Goal: Communication & Community: Answer question/provide support

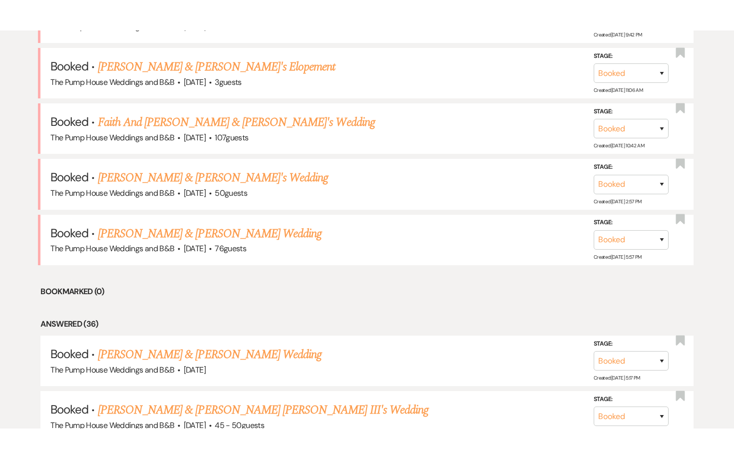
scroll to position [476, 0]
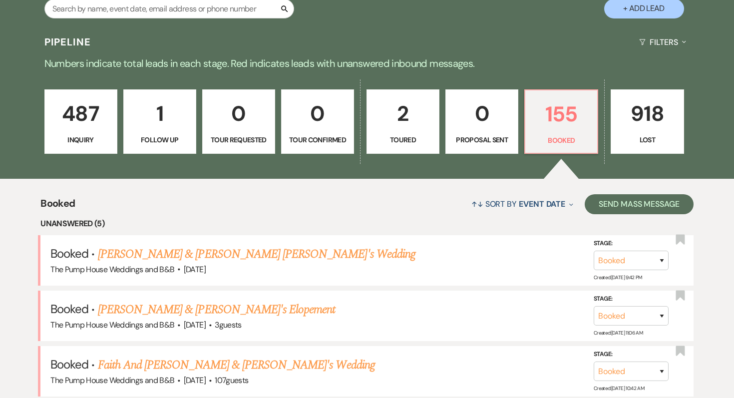
scroll to position [170, 0]
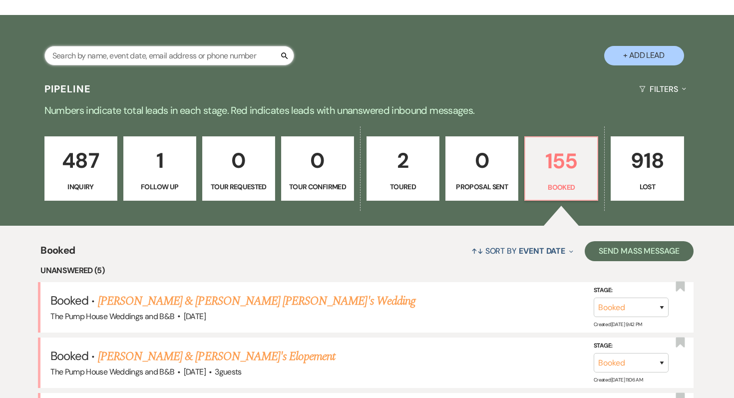
click at [210, 58] on input "text" at bounding box center [169, 55] width 250 height 19
click at [153, 59] on input "text" at bounding box center [169, 55] width 250 height 19
paste input "[PERSON_NAME]"
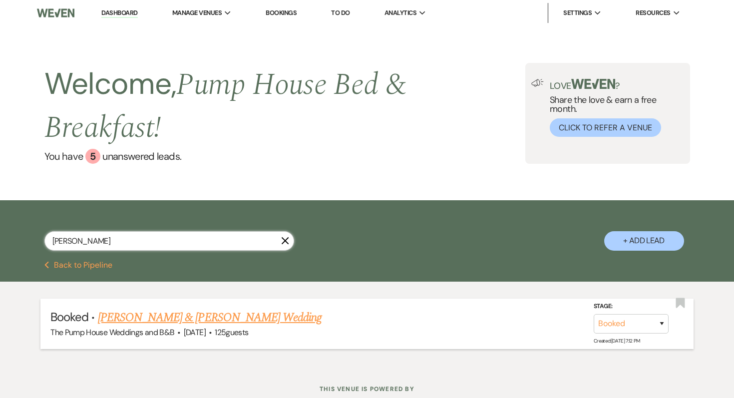
type input "[PERSON_NAME]"
click at [159, 310] on link "[PERSON_NAME] & [PERSON_NAME] Wedding" at bounding box center [210, 318] width 224 height 18
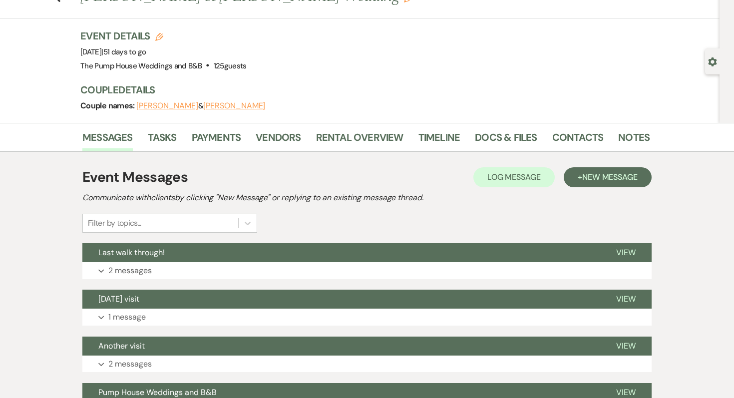
scroll to position [44, 0]
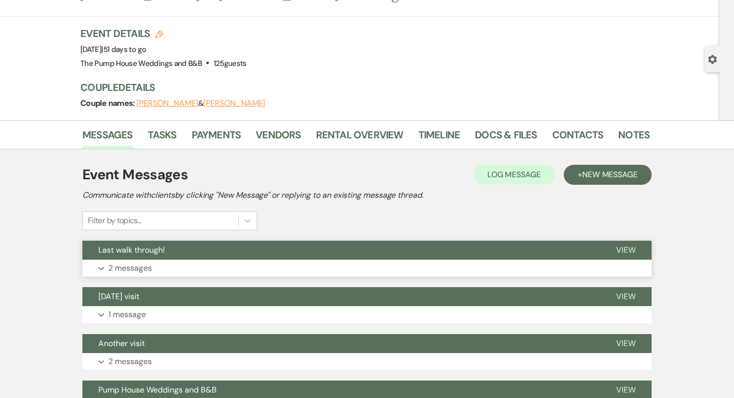
click at [133, 266] on p "2 messages" at bounding box center [129, 268] width 43 height 13
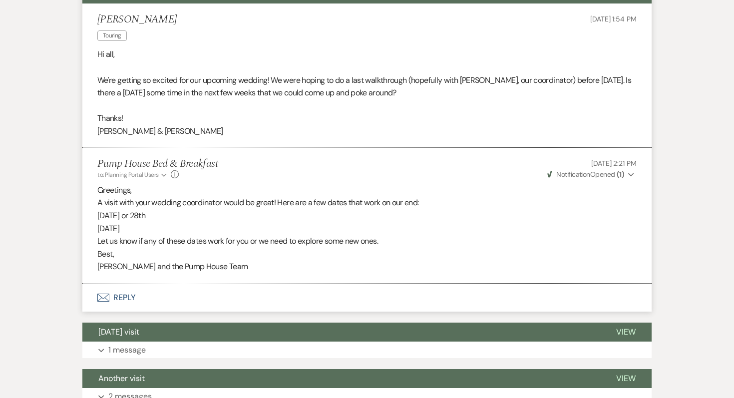
scroll to position [301, 0]
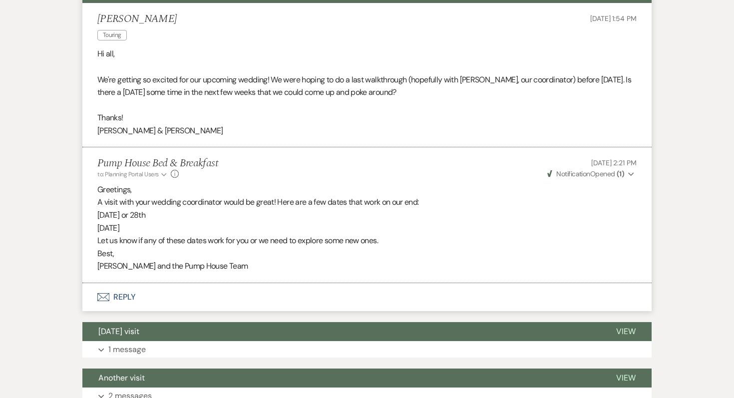
click at [121, 294] on button "Envelope Reply" at bounding box center [366, 297] width 569 height 28
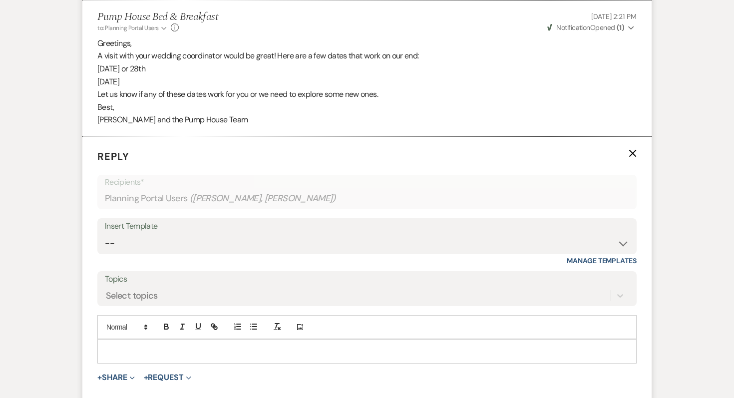
scroll to position [437, 0]
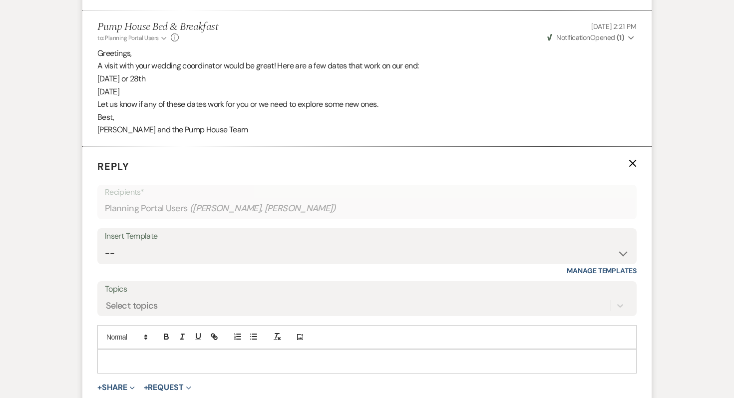
click at [126, 357] on p at bounding box center [366, 361] width 523 height 11
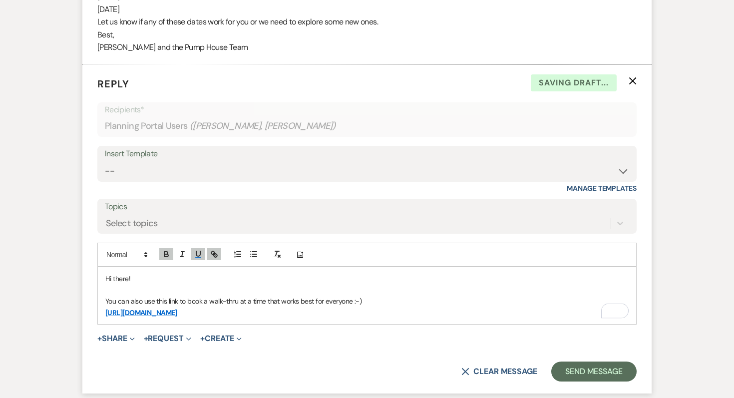
scroll to position [520, 0]
drag, startPoint x: 434, startPoint y: 312, endPoint x: 78, endPoint y: 310, distance: 355.1
click at [78, 310] on div "Messages Tasks Payments Vendors Rental Overview Timeline Docs & Files Contacts …" at bounding box center [367, 143] width 734 height 998
copy link "[URL][DOMAIN_NAME]"
click at [215, 254] on line "button" at bounding box center [214, 253] width 2 height 2
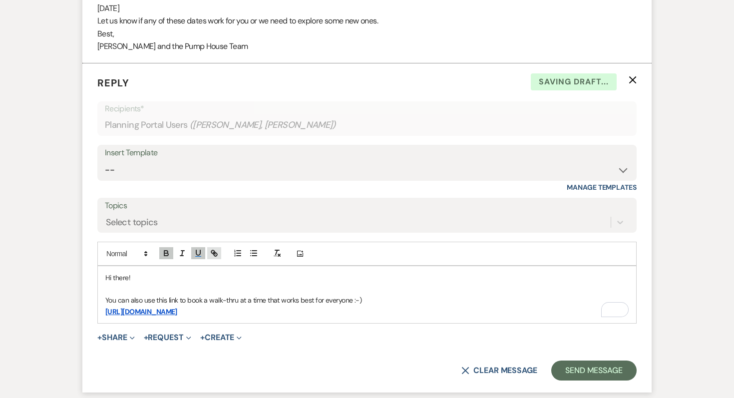
click at [213, 253] on line "button" at bounding box center [214, 253] width 2 height 2
type input "W"
click at [329, 332] on link at bounding box center [322, 330] width 21 height 7
click at [439, 309] on p "[URL][DOMAIN_NAME]" at bounding box center [366, 311] width 523 height 11
drag, startPoint x: 429, startPoint y: 308, endPoint x: 93, endPoint y: 309, distance: 335.7
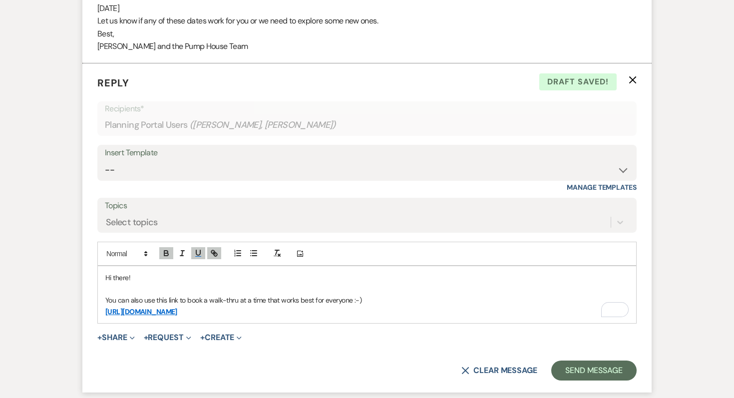
click at [93, 309] on form "Reply X Draft saved! Recipients* Planning Portal Users ( [PERSON_NAME], [PERSON…" at bounding box center [366, 227] width 569 height 329
click at [217, 250] on icon "button" at bounding box center [214, 253] width 9 height 9
click at [200, 254] on icon "button" at bounding box center [198, 252] width 4 height 5
click at [215, 256] on icon "button" at bounding box center [215, 254] width 3 height 3
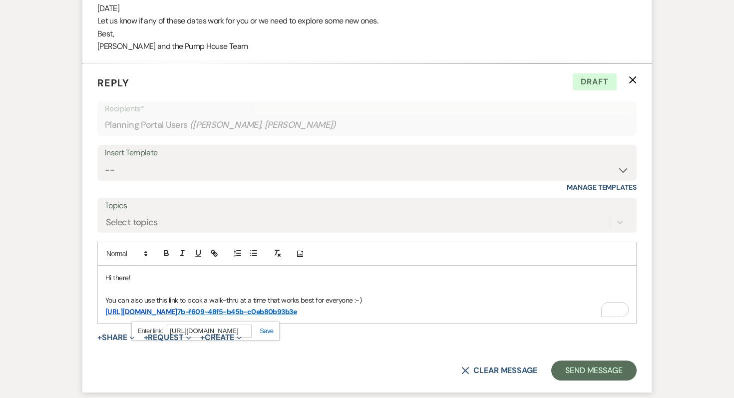
paste input "7b-f609-48f5-b45b-c0eb80b93b3e"
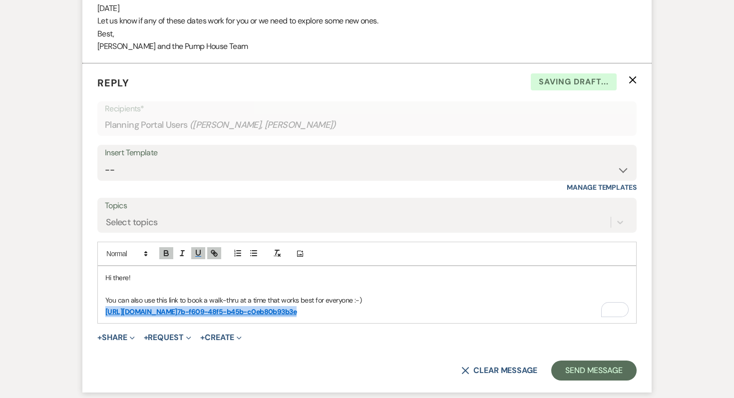
drag, startPoint x: 440, startPoint y: 313, endPoint x: 78, endPoint y: 311, distance: 362.1
click at [78, 311] on div "Messages Tasks Payments Vendors Rental Overview Timeline Docs & Files Contacts …" at bounding box center [367, 143] width 734 height 998
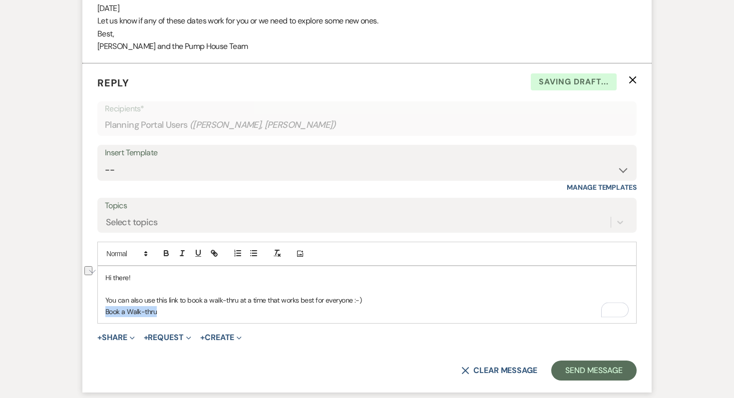
drag, startPoint x: 165, startPoint y: 317, endPoint x: 93, endPoint y: 309, distance: 72.4
click at [93, 309] on form "Reply X Saving draft... Recipients* Planning Portal Users ( [PERSON_NAME], [PER…" at bounding box center [366, 227] width 569 height 329
click at [213, 251] on icon "button" at bounding box center [212, 251] width 3 height 3
paste input "[URL][DOMAIN_NAME]"
type input "[URL][DOMAIN_NAME]"
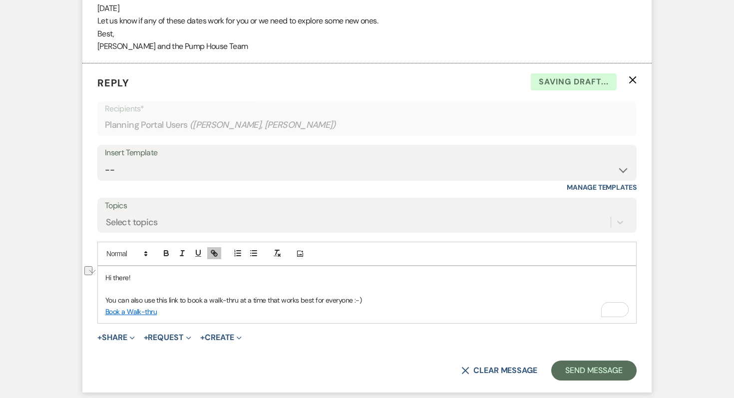
click at [168, 313] on p "Book a Walk-thru" at bounding box center [366, 311] width 523 height 11
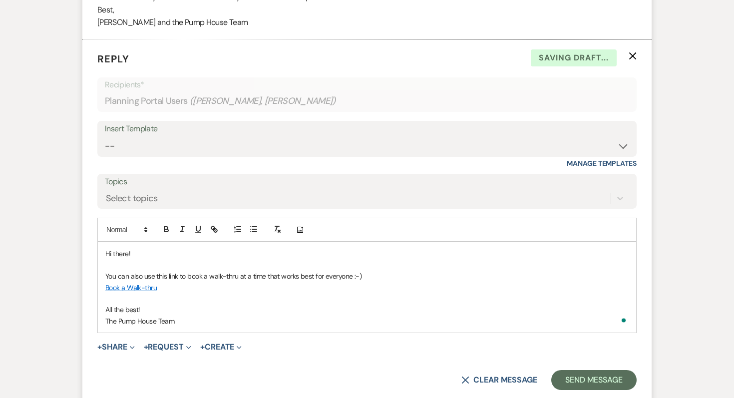
scroll to position [552, 0]
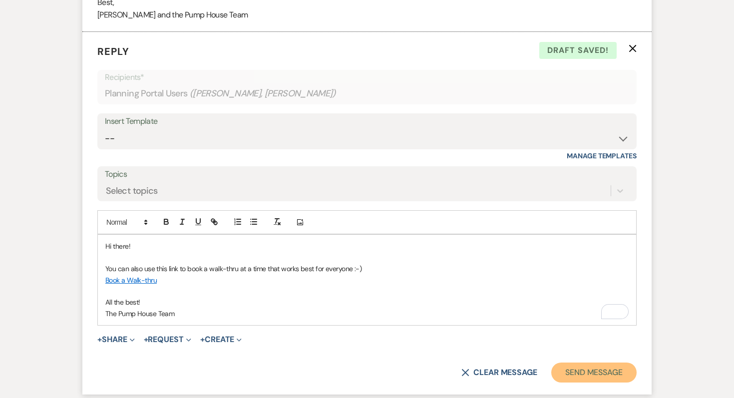
click at [573, 363] on button "Send Message" at bounding box center [593, 373] width 85 height 20
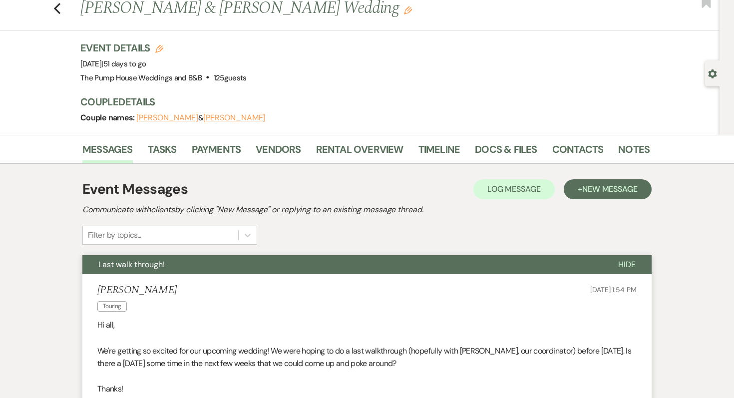
scroll to position [0, 0]
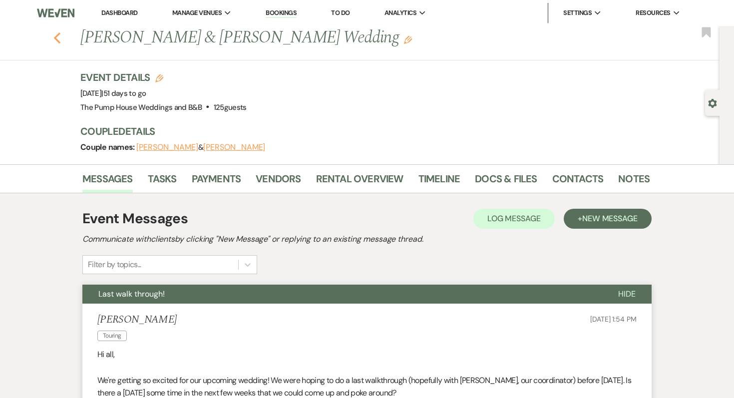
click at [58, 34] on use "button" at bounding box center [57, 37] width 6 height 11
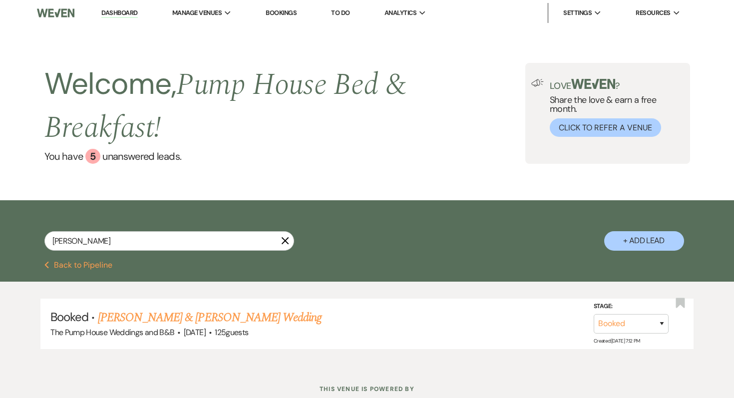
click at [82, 262] on button "Previous Back to Pipeline" at bounding box center [78, 265] width 68 height 8
select select "7"
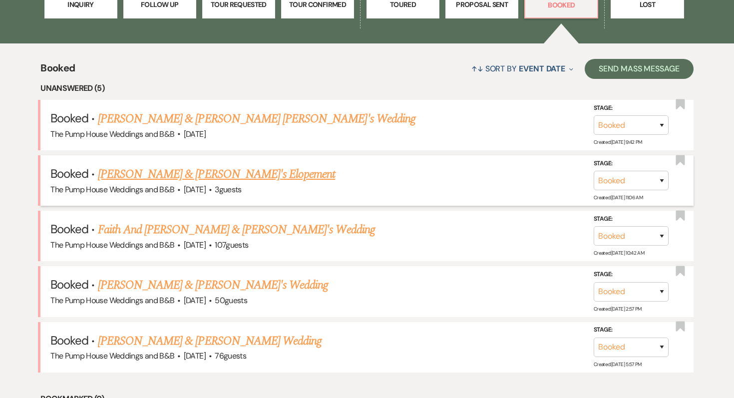
scroll to position [380, 0]
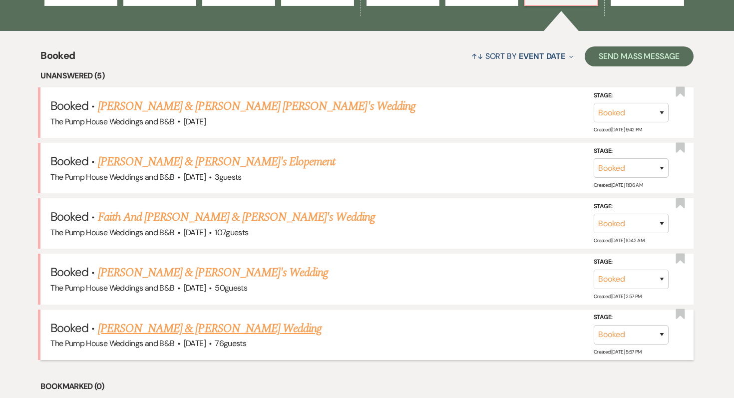
click at [207, 327] on link "[PERSON_NAME] & [PERSON_NAME] Wedding" at bounding box center [210, 329] width 224 height 18
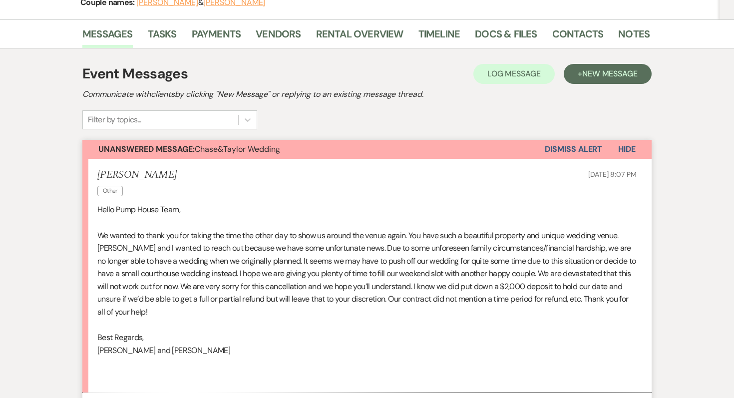
scroll to position [137, 0]
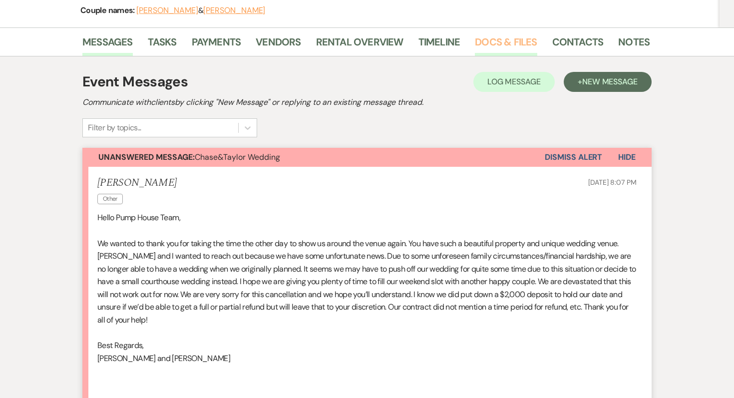
click at [511, 44] on link "Docs & Files" at bounding box center [506, 45] width 62 height 22
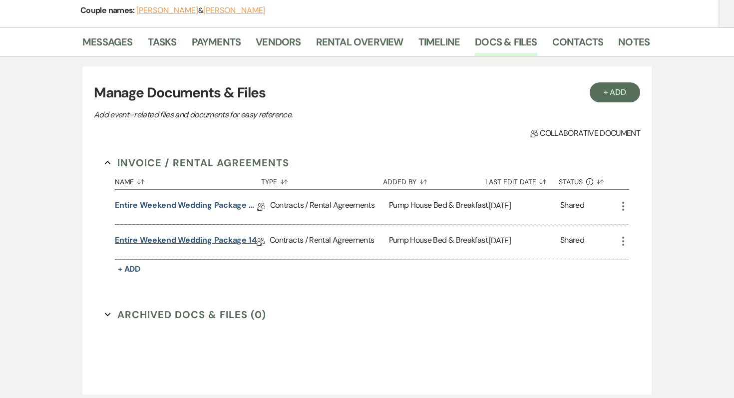
click at [188, 238] on link "Entire Weekend Wedding Package 14" at bounding box center [186, 241] width 142 height 15
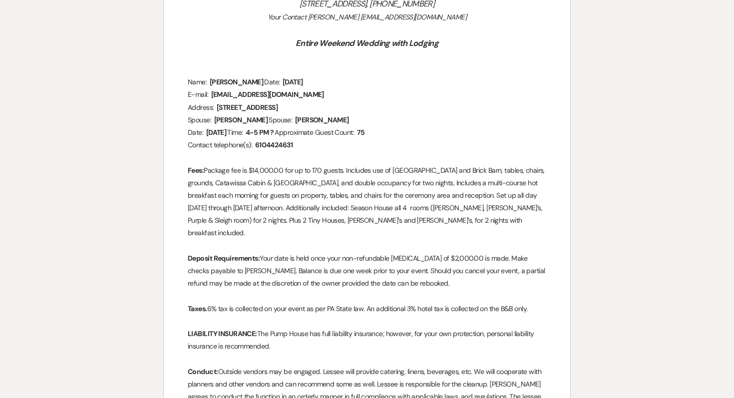
scroll to position [398, 0]
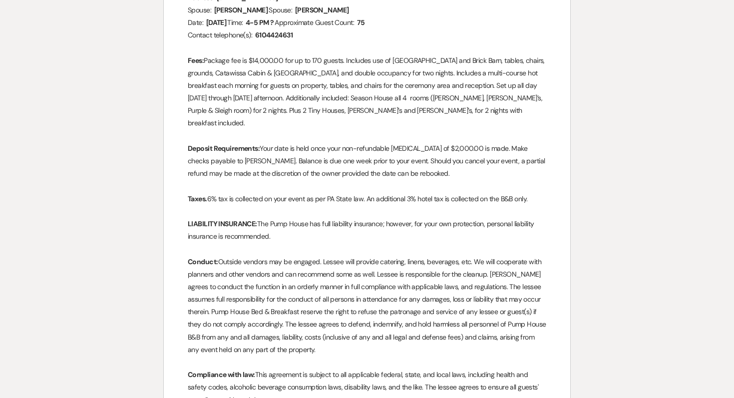
click at [429, 180] on p "Deposit Requirements: Your date is held once your non-refundable [MEDICAL_DATA]…" at bounding box center [367, 161] width 359 height 38
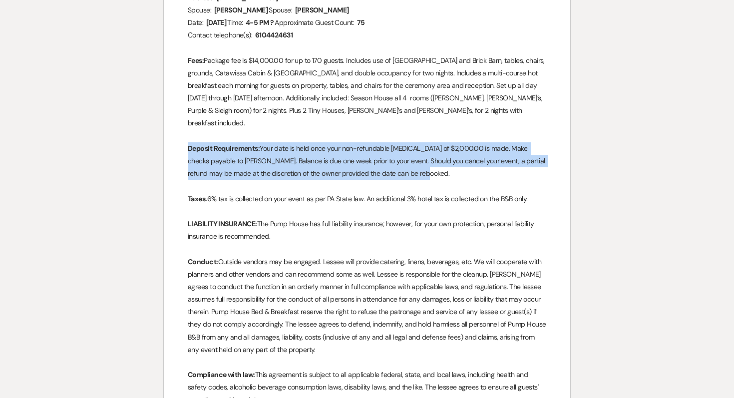
drag, startPoint x: 429, startPoint y: 187, endPoint x: 167, endPoint y: 161, distance: 263.0
click at [167, 161] on div "Pump House Bed and Breakfast [STREET_ADDRESS], [PHONE_NUMBER] Your Contact [PER…" at bounding box center [367, 319] width 407 height 1166
copy p "Deposit Requirements: Your date is held once your non-refundable [MEDICAL_DATA]…"
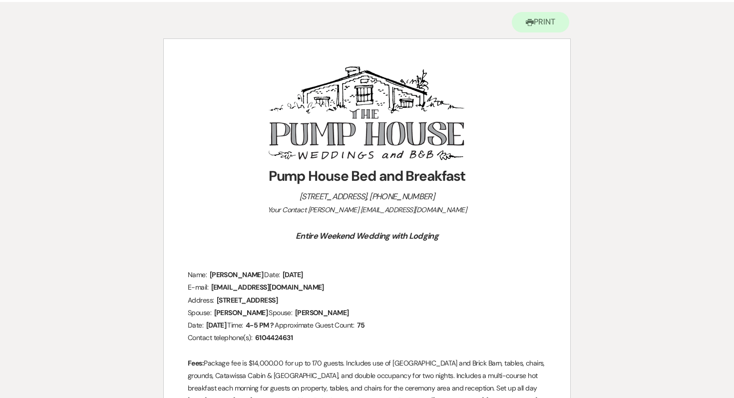
scroll to position [94, 0]
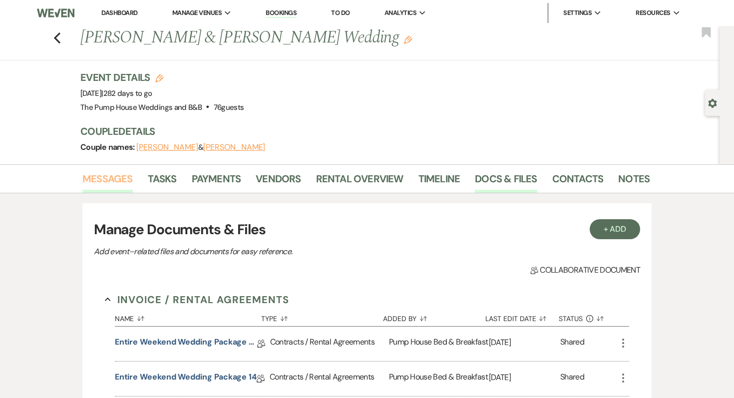
click at [123, 173] on link "Messages" at bounding box center [107, 182] width 50 height 22
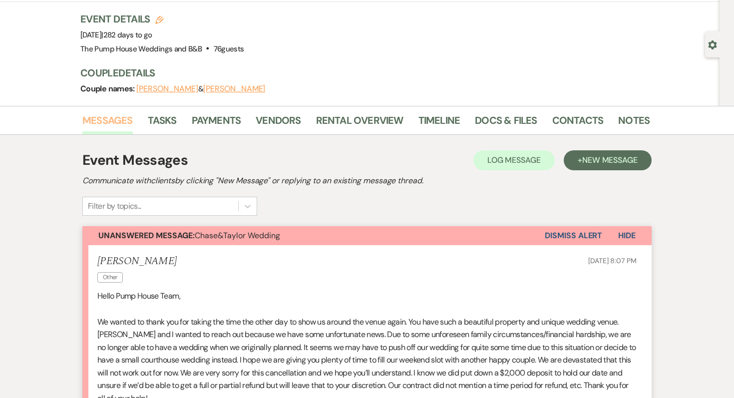
scroll to position [305, 0]
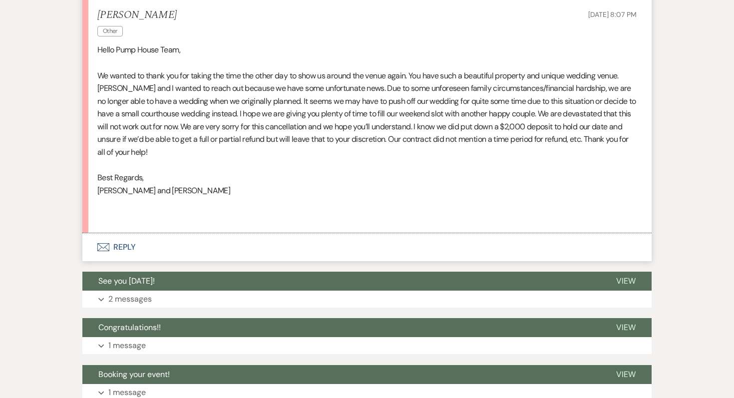
click at [125, 245] on button "Envelope Reply" at bounding box center [366, 247] width 569 height 28
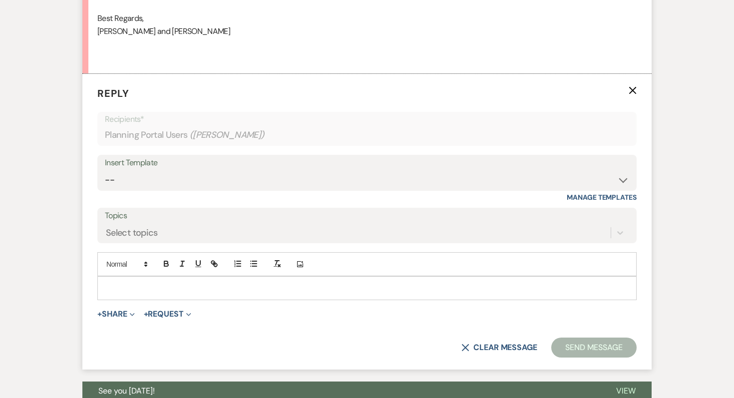
scroll to position [486, 0]
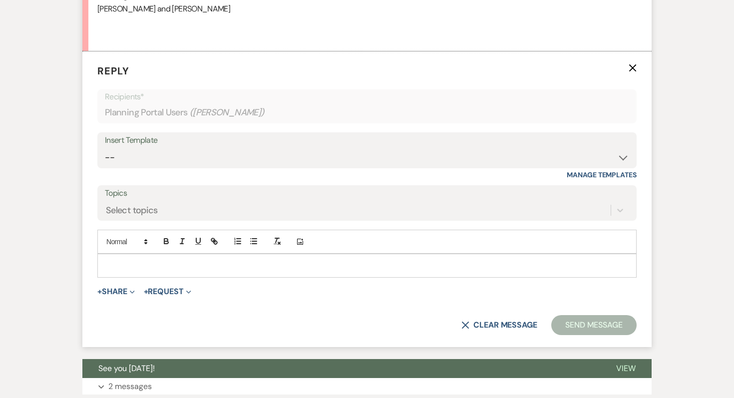
click at [133, 267] on p at bounding box center [366, 265] width 523 height 11
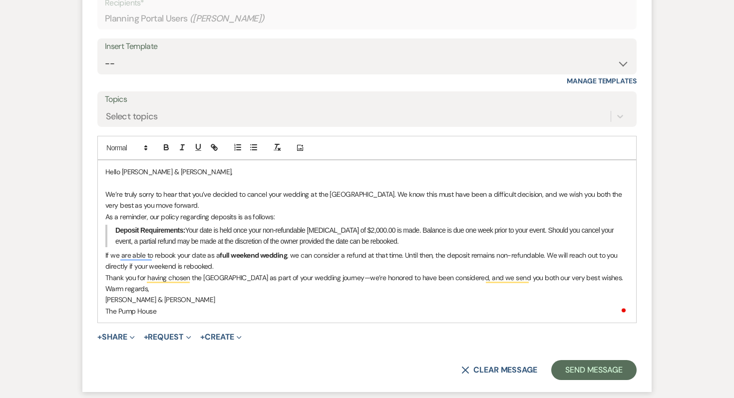
scroll to position [581, 0]
click at [178, 202] on p "We’re truly sorry to hear that you’ve decided to cancel your wedding at the [GE…" at bounding box center [366, 199] width 523 height 22
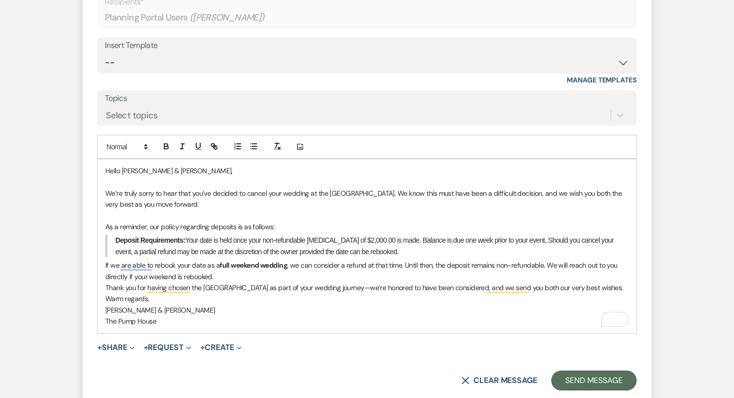
click at [393, 255] on blockquote "Deposit Requirements: Your date is held once your non-refundable [MEDICAL_DATA]…" at bounding box center [366, 246] width 523 height 22
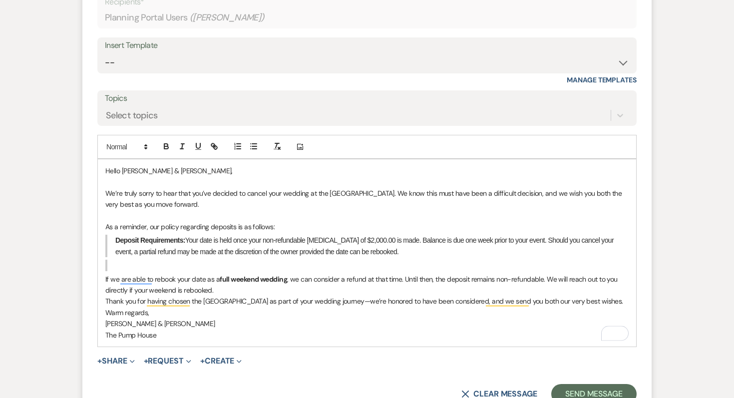
click at [248, 289] on p "If we are able to rebook your date as a full weekend wedding , we can consider …" at bounding box center [366, 285] width 523 height 22
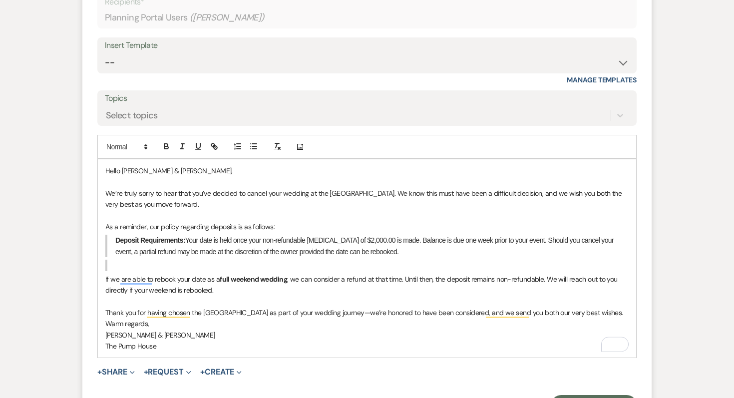
click at [599, 312] on p "Thank you for having chosen the [GEOGRAPHIC_DATA] as part of your wedding journ…" at bounding box center [366, 312] width 523 height 11
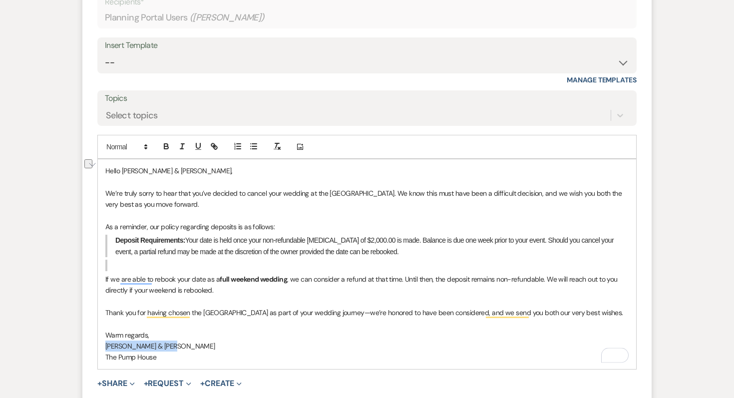
drag, startPoint x: 176, startPoint y: 346, endPoint x: 101, endPoint y: 346, distance: 74.4
click at [101, 346] on div "Hello [PERSON_NAME] & [PERSON_NAME], We’re truly sorry to hear that you’ve deci…" at bounding box center [367, 264] width 538 height 210
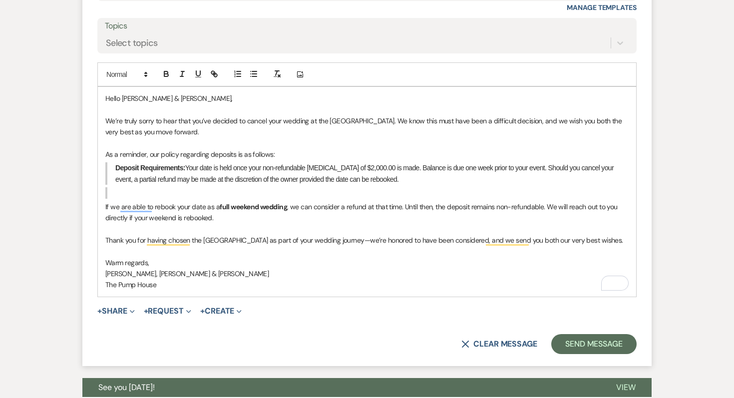
scroll to position [662, 0]
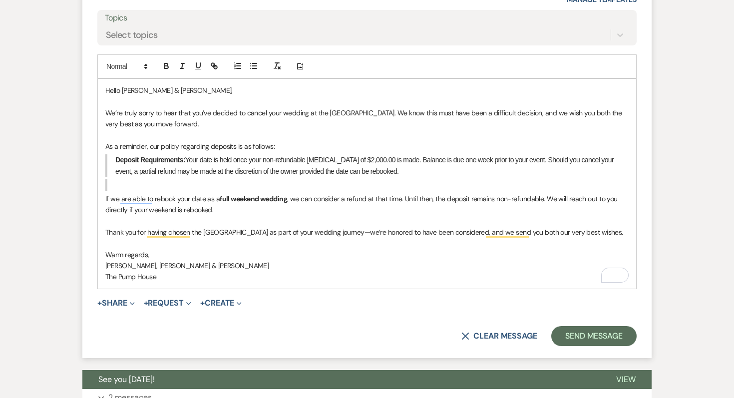
click at [112, 188] on blockquote "To enrich screen reader interactions, please activate Accessibility in Grammarl…" at bounding box center [366, 184] width 523 height 11
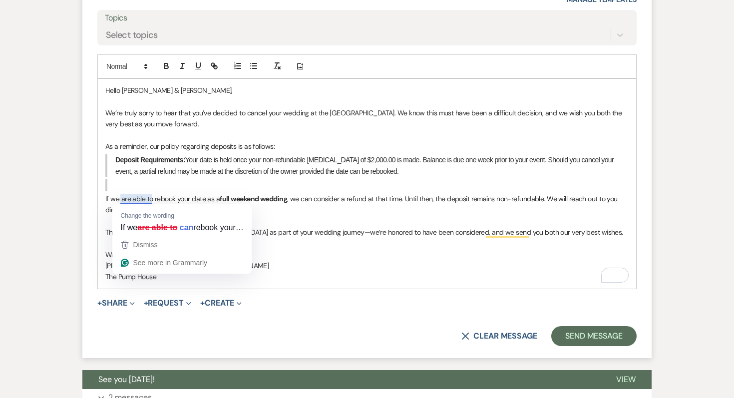
click at [171, 190] on div "Hello [PERSON_NAME] & [PERSON_NAME], We’re truly sorry to hear that you’ve deci…" at bounding box center [367, 184] width 538 height 210
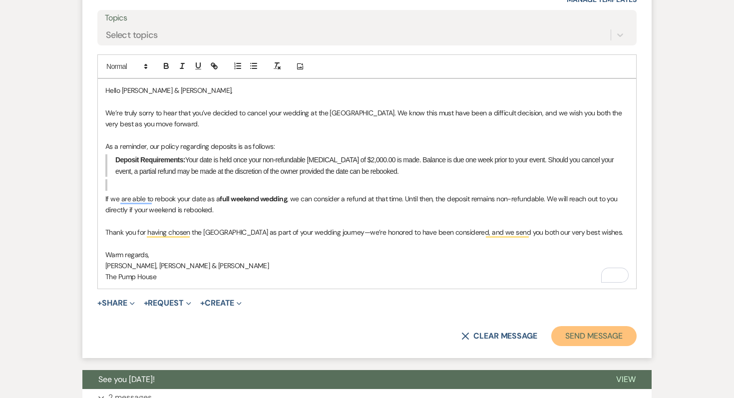
click at [572, 333] on button "Send Message" at bounding box center [593, 336] width 85 height 20
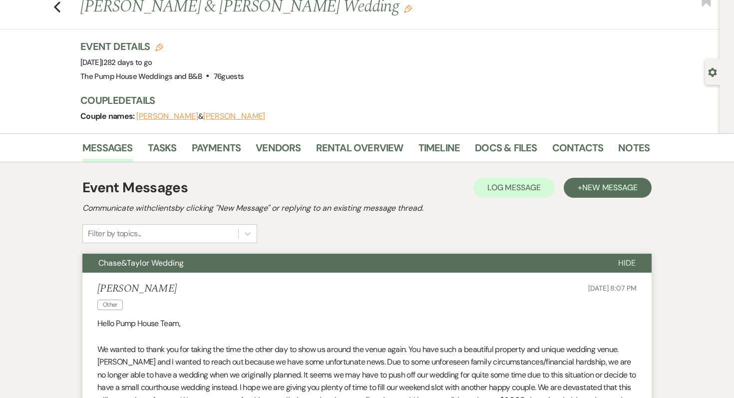
scroll to position [0, 0]
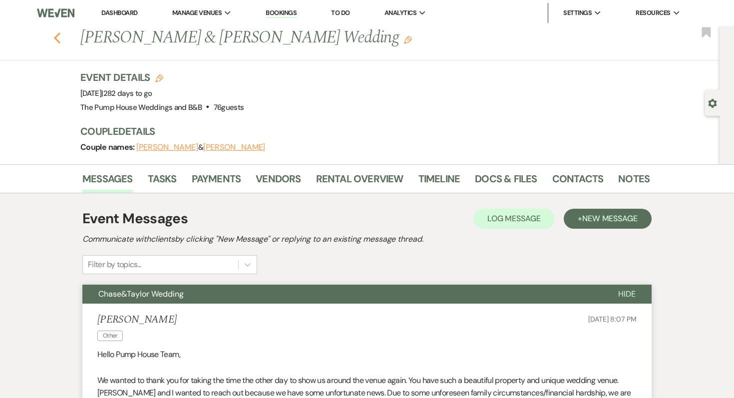
click at [58, 34] on use "button" at bounding box center [57, 37] width 6 height 11
select select "7"
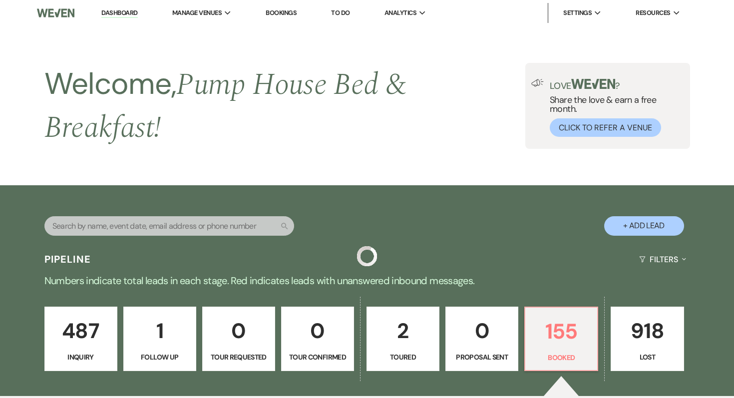
scroll to position [380, 0]
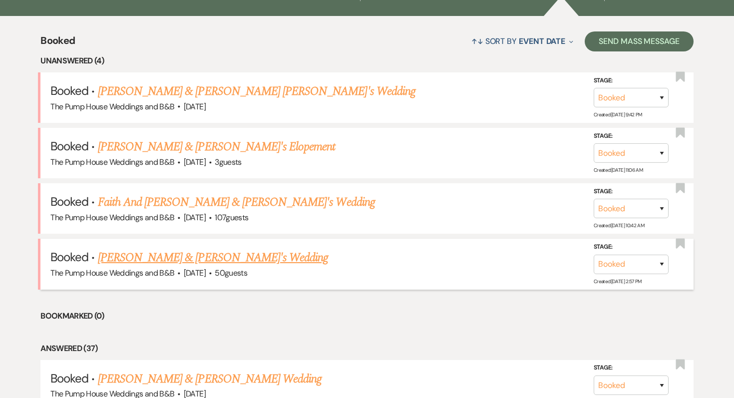
click at [227, 260] on link "[PERSON_NAME] & [PERSON_NAME]'s Wedding" at bounding box center [213, 258] width 231 height 18
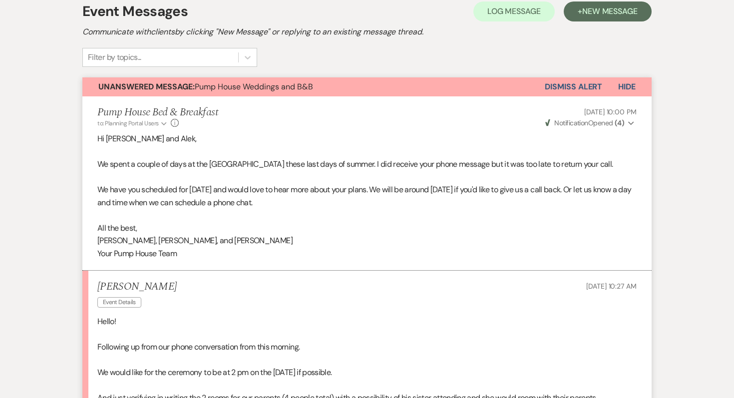
scroll to position [80, 0]
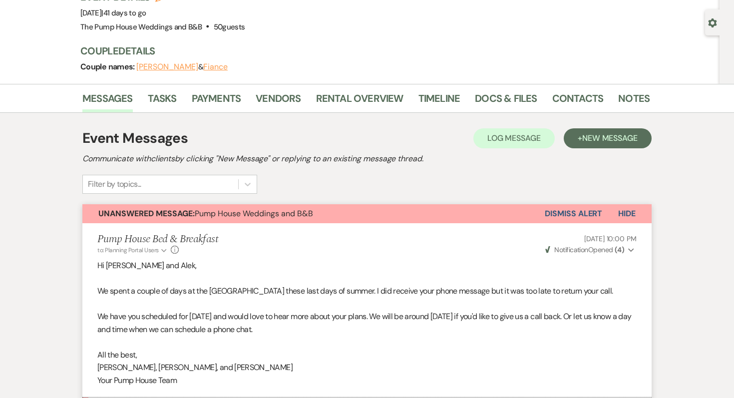
click at [575, 210] on button "Dismiss Alert" at bounding box center [573, 213] width 57 height 19
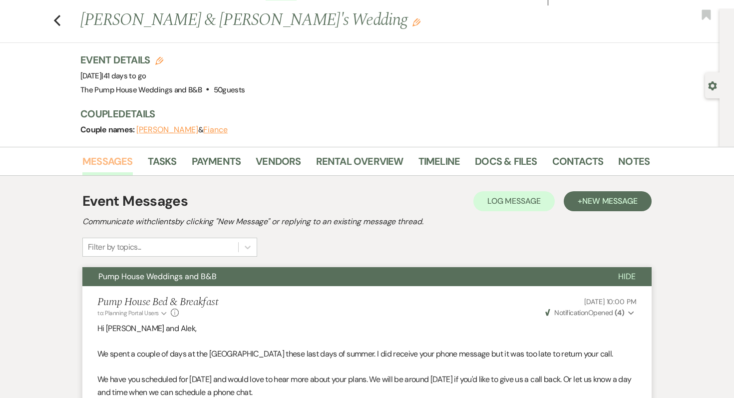
scroll to position [5, 0]
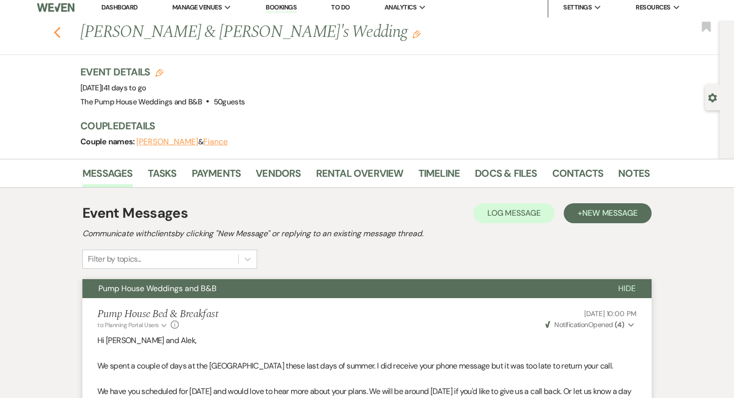
click at [58, 32] on icon "Previous" at bounding box center [56, 32] width 7 height 12
select select "7"
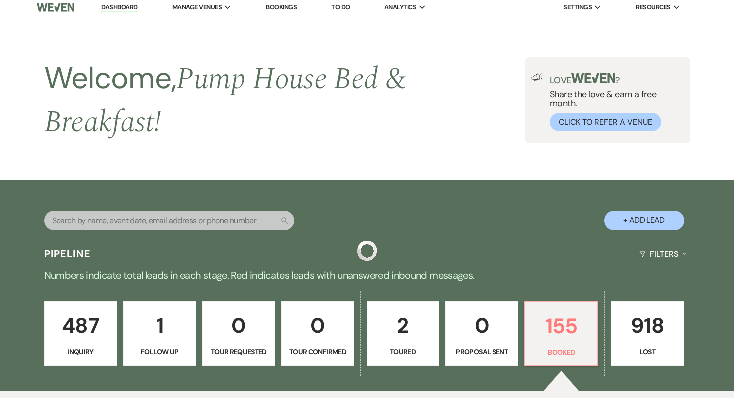
scroll to position [380, 0]
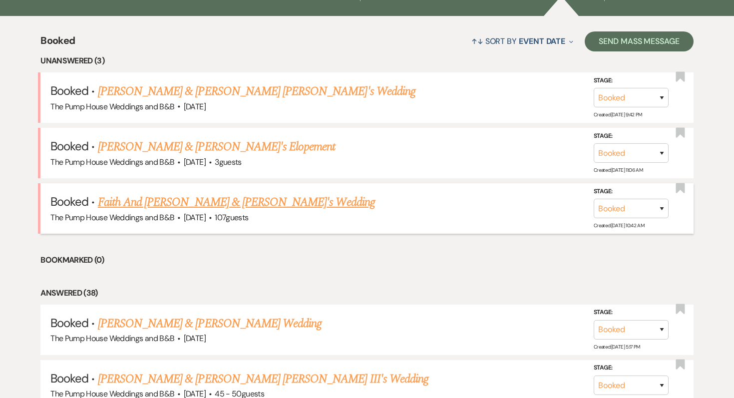
click at [124, 206] on link "Faith And [PERSON_NAME] & [PERSON_NAME]'s Wedding" at bounding box center [236, 202] width 277 height 18
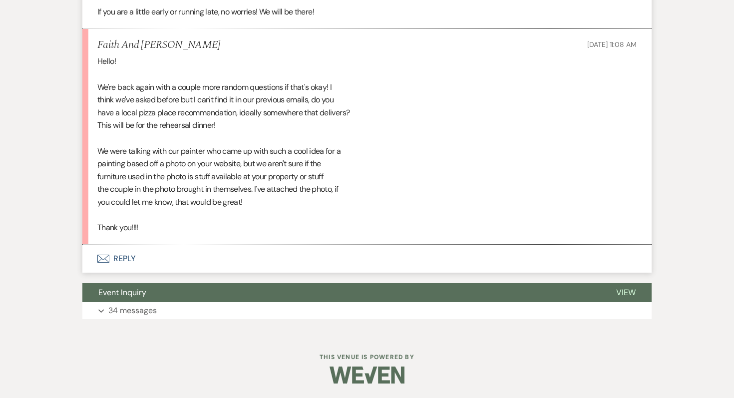
scroll to position [4522, 0]
click at [116, 272] on button "Envelope Reply" at bounding box center [366, 258] width 569 height 28
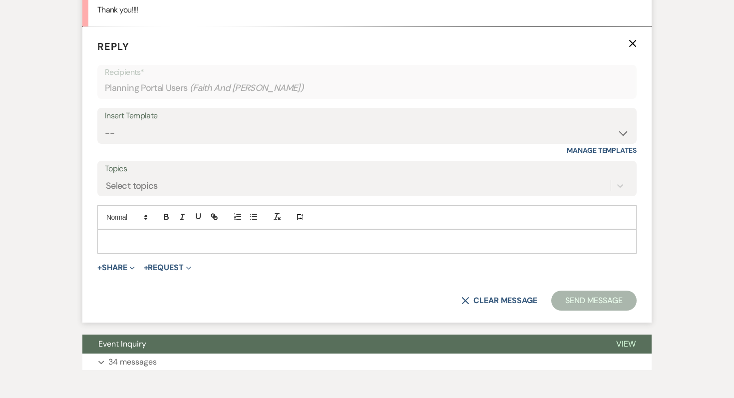
scroll to position [4741, 0]
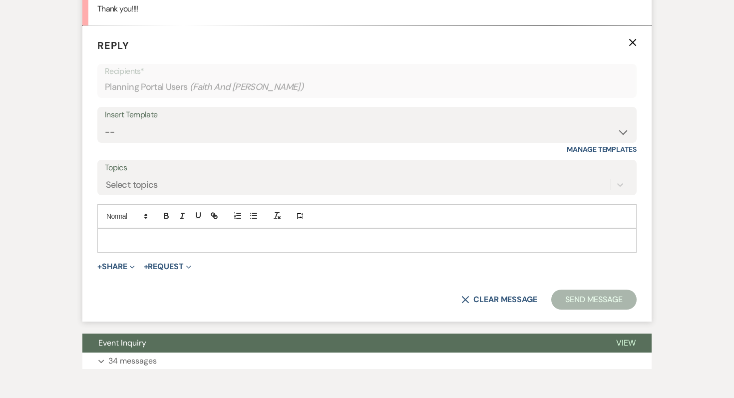
click at [121, 246] on p at bounding box center [366, 240] width 523 height 11
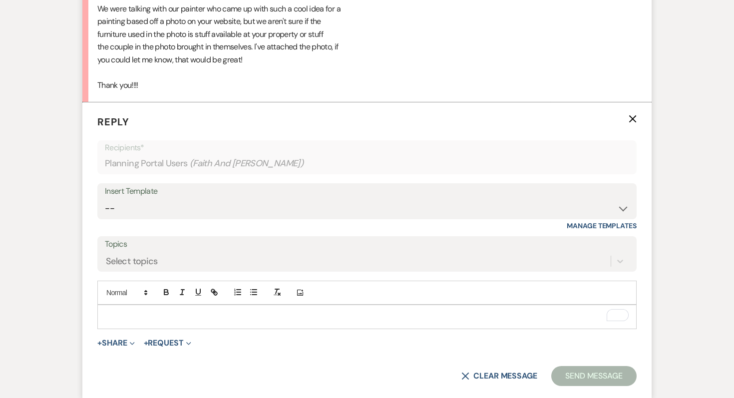
scroll to position [4675, 0]
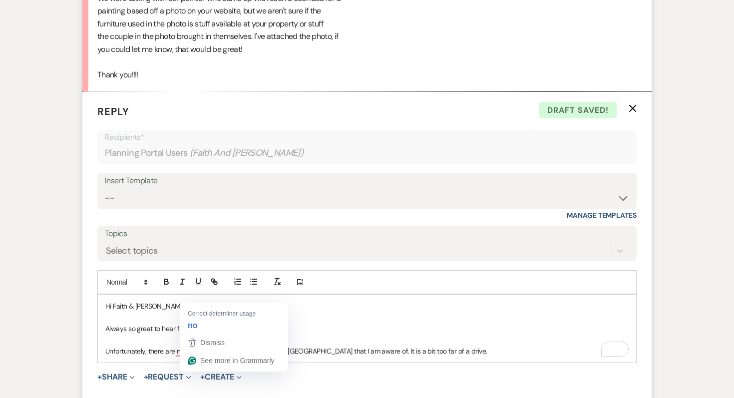
click at [194, 357] on p "Unfortunately, there are not any places that deliver out to the [GEOGRAPHIC_DAT…" at bounding box center [366, 351] width 523 height 11
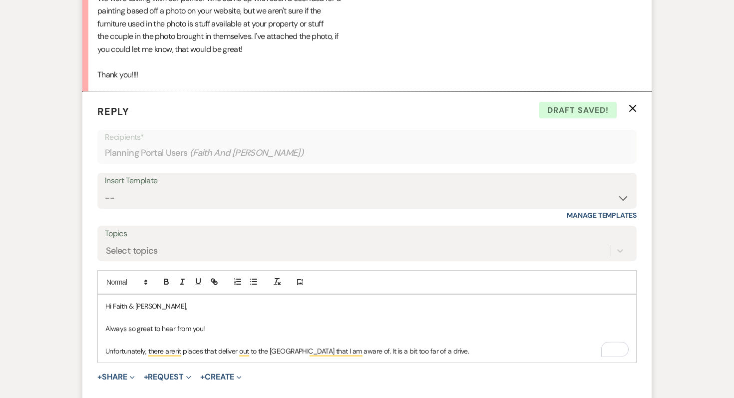
click at [373, 334] on p "Always so great to hear from you!" at bounding box center [366, 328] width 523 height 11
click at [446, 357] on p "Unfortunately, there aren't places that deliver out to the [GEOGRAPHIC_DATA] th…" at bounding box center [366, 351] width 523 height 11
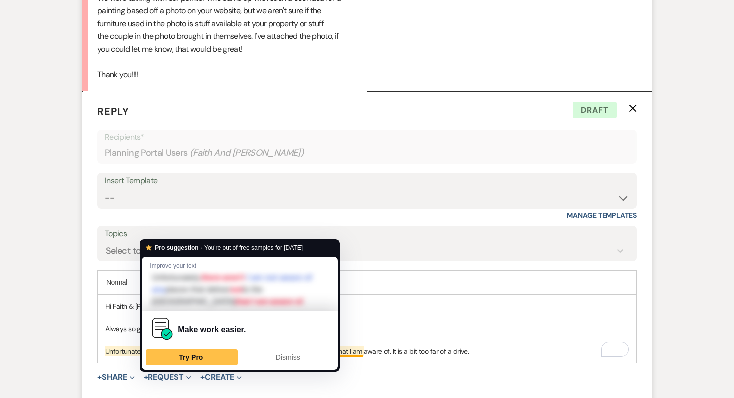
click at [176, 357] on p "Unfortunately, there aren't places that deliver out to the [GEOGRAPHIC_DATA] th…" at bounding box center [366, 351] width 523 height 11
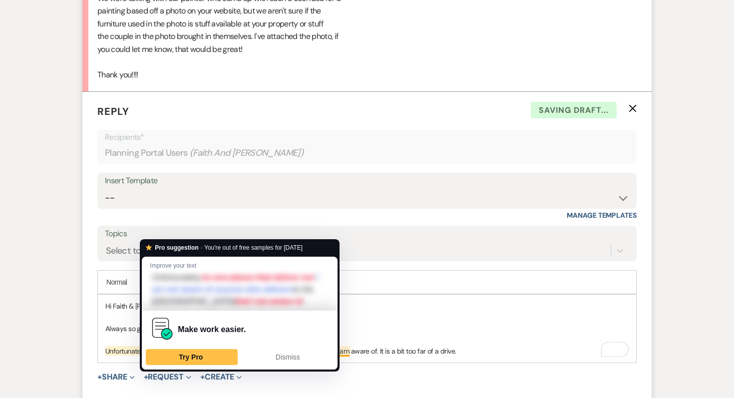
click at [204, 357] on p "Unfortunately, no one places that deliver out to the [GEOGRAPHIC_DATA] that I a…" at bounding box center [366, 351] width 523 height 11
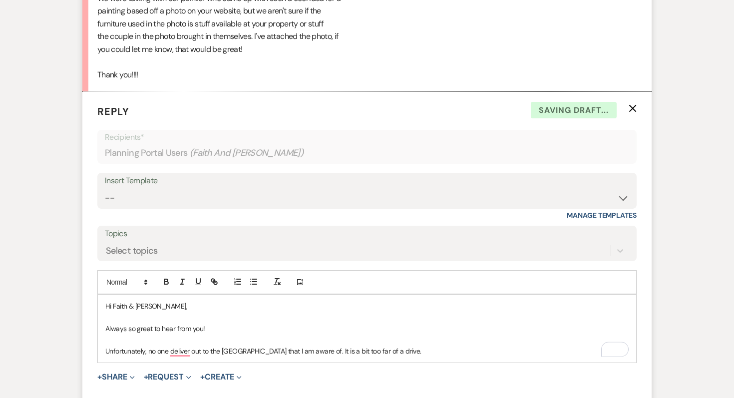
click at [190, 357] on p "Unfortunately, no one deliver out to the [GEOGRAPHIC_DATA] that I am aware of. …" at bounding box center [366, 351] width 523 height 11
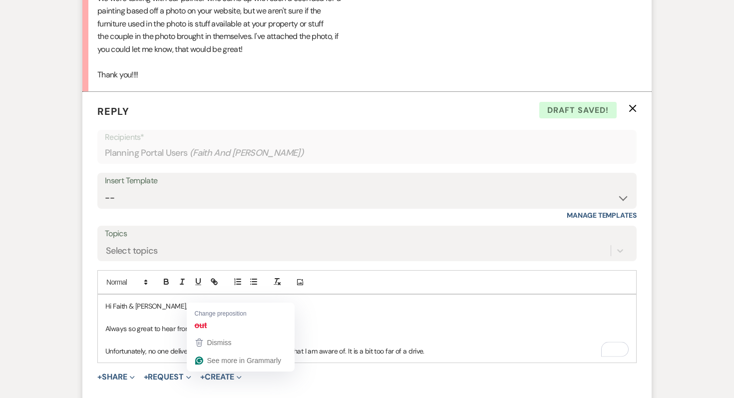
click at [200, 357] on p "Unfortunately, no one delivers out to the [GEOGRAPHIC_DATA] that I am aware of.…" at bounding box center [366, 351] width 523 height 11
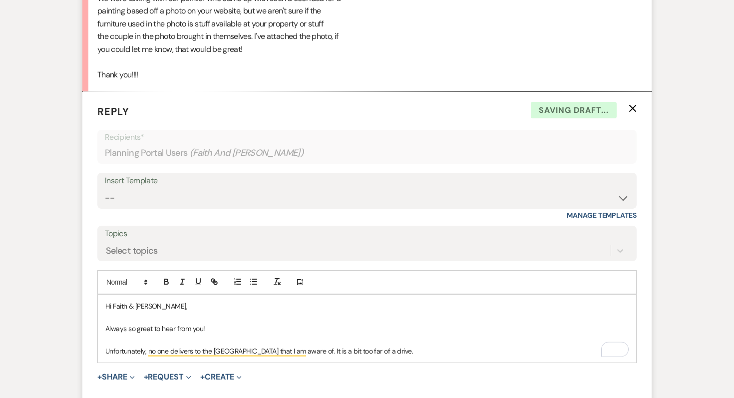
click at [386, 363] on div "Hi Faith & [PERSON_NAME], Always so great to hear from you! Unfortunately, no o…" at bounding box center [367, 329] width 538 height 68
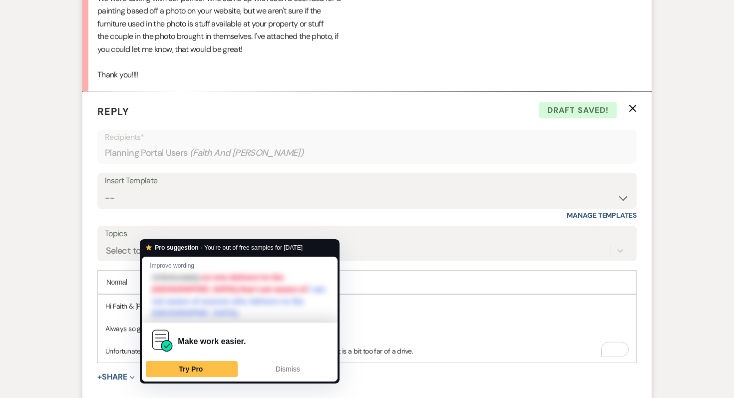
click at [191, 357] on p "Unfortunately, no one delivers to the [GEOGRAPHIC_DATA] that I am aware of. It …" at bounding box center [366, 351] width 523 height 11
drag, startPoint x: 308, startPoint y: 376, endPoint x: 149, endPoint y: 376, distance: 158.8
click at [149, 357] on p "Unfortunately, no one delivers to the [GEOGRAPHIC_DATA] that I am aware of. It …" at bounding box center [366, 351] width 523 height 11
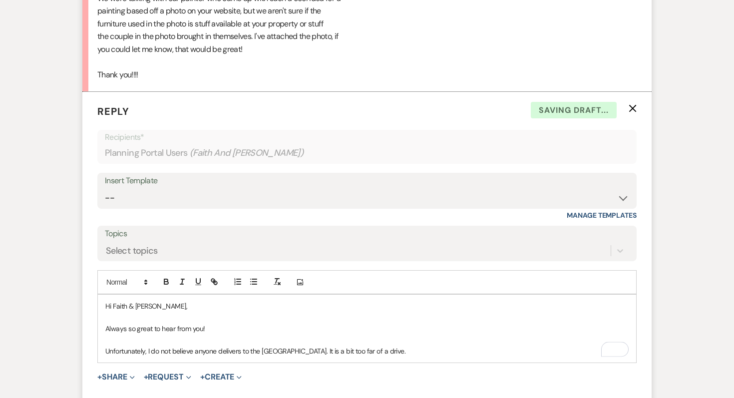
click at [405, 357] on p "Unfortunately, I do not believe anyone delivers to the [GEOGRAPHIC_DATA]. It is…" at bounding box center [366, 351] width 523 height 11
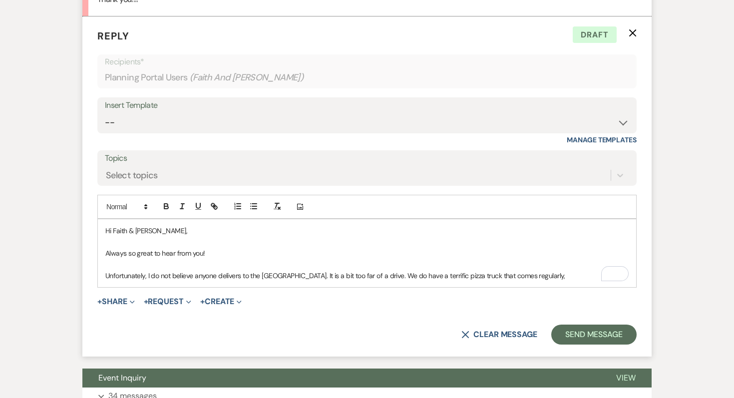
scroll to position [4861, 0]
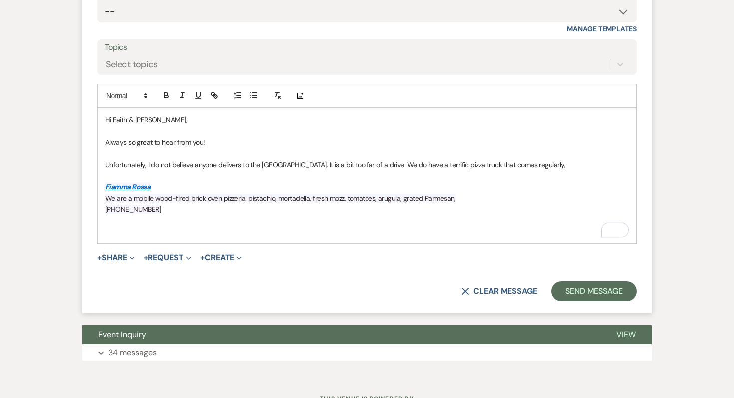
click at [548, 170] on p "Unfortunately, I do not believe anyone delivers to the [GEOGRAPHIC_DATA]. It is…" at bounding box center [366, 164] width 523 height 11
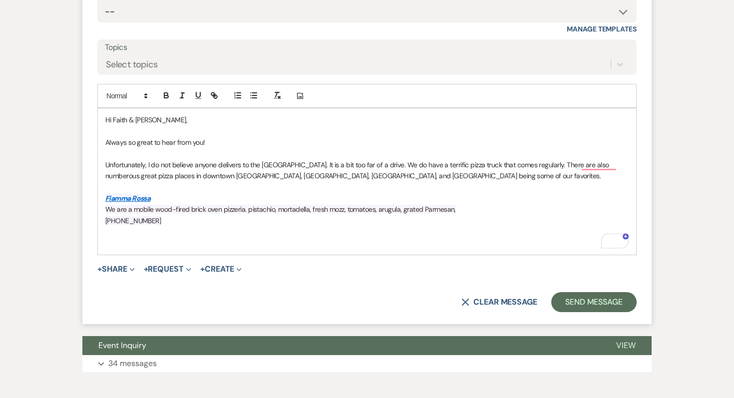
click at [105, 248] on p "To enrich screen reader interactions, please activate Accessibility in Grammarl…" at bounding box center [366, 242] width 523 height 11
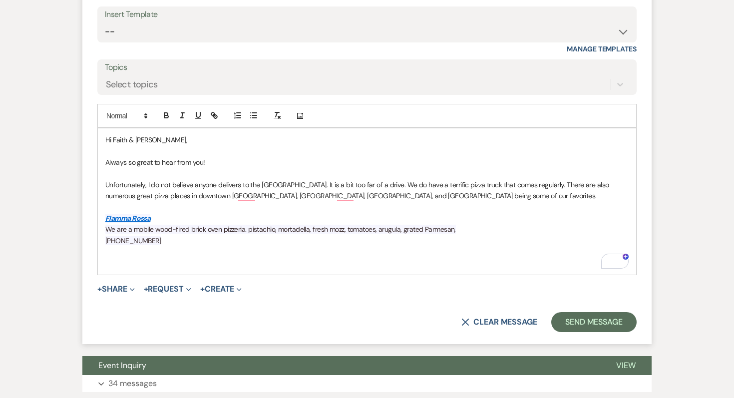
scroll to position [4880, 0]
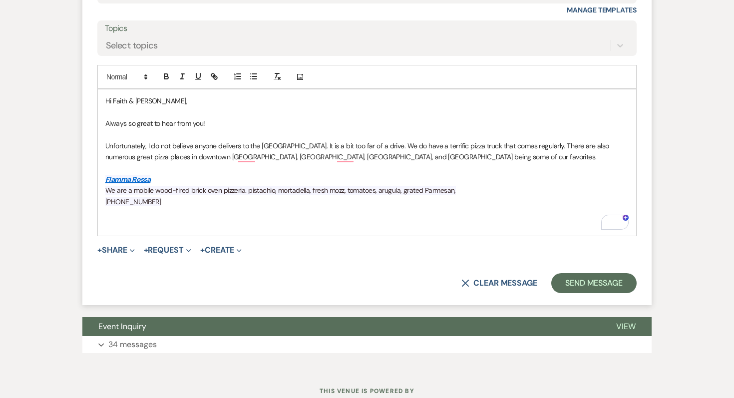
click at [137, 229] on p "To enrich screen reader interactions, please activate Accessibility in Grammarl…" at bounding box center [366, 223] width 523 height 11
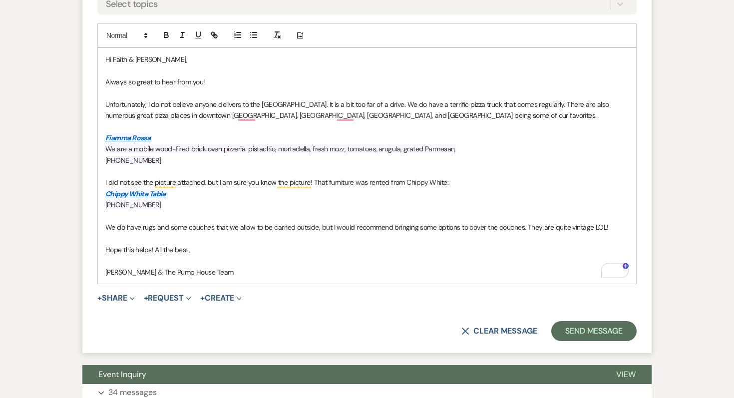
scroll to position [4922, 0]
click at [567, 341] on button "Send Message" at bounding box center [593, 331] width 85 height 20
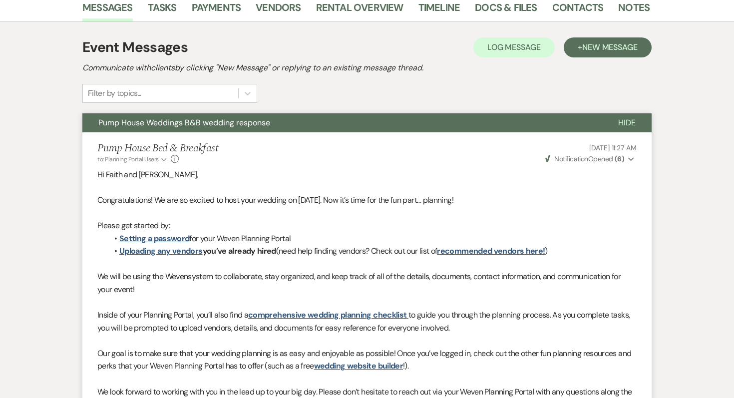
scroll to position [0, 0]
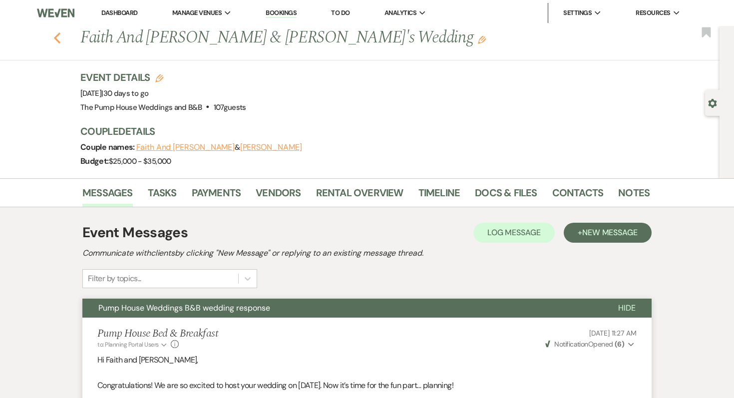
click at [59, 35] on icon "Previous" at bounding box center [56, 38] width 7 height 12
select select "7"
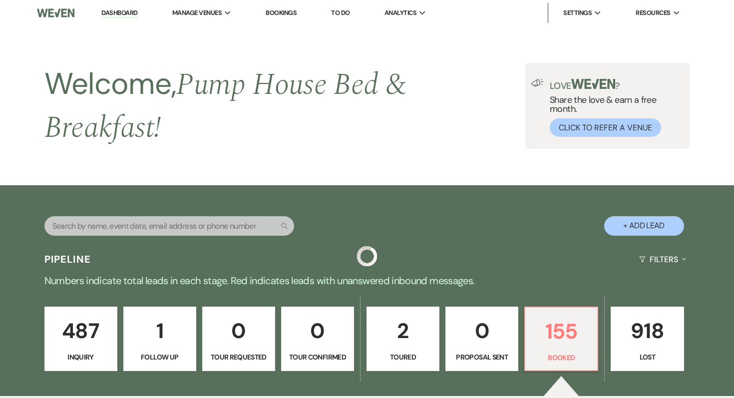
scroll to position [380, 0]
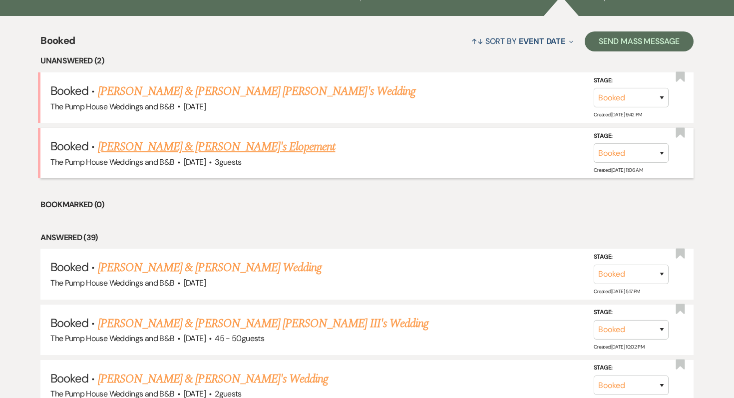
click at [182, 148] on link "[PERSON_NAME] & [PERSON_NAME]'s Elopement" at bounding box center [217, 147] width 238 height 18
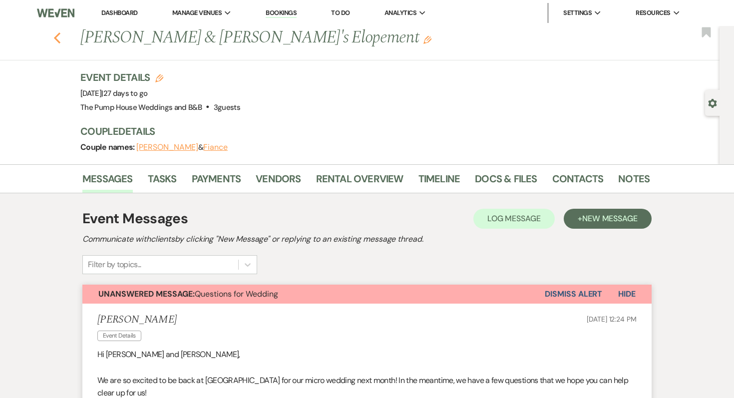
click at [57, 37] on icon "Previous" at bounding box center [56, 38] width 7 height 12
select select "7"
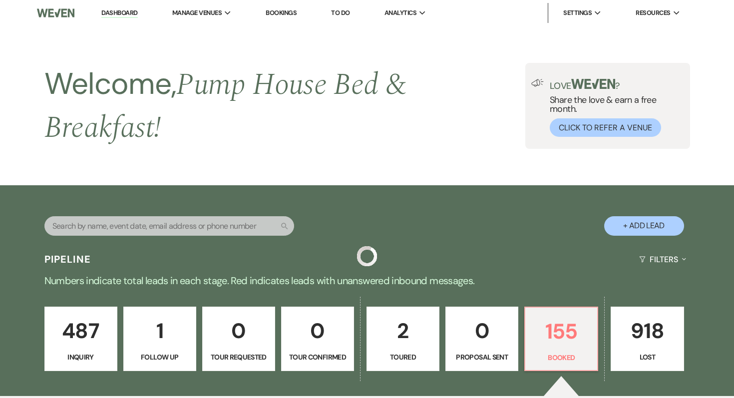
scroll to position [380, 0]
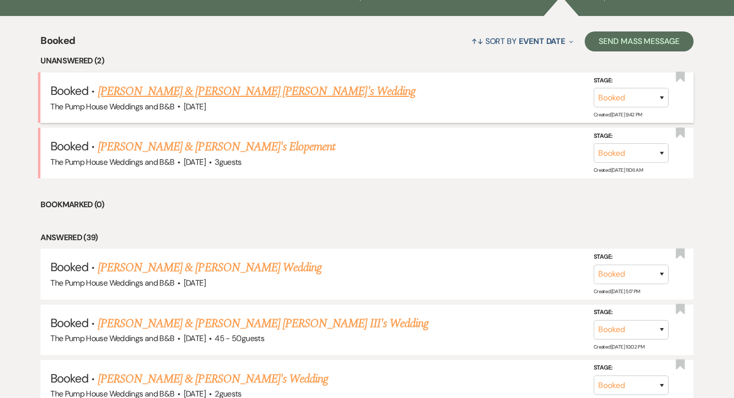
click at [142, 91] on link "[PERSON_NAME] & [PERSON_NAME] [PERSON_NAME]'s Wedding" at bounding box center [257, 91] width 318 height 18
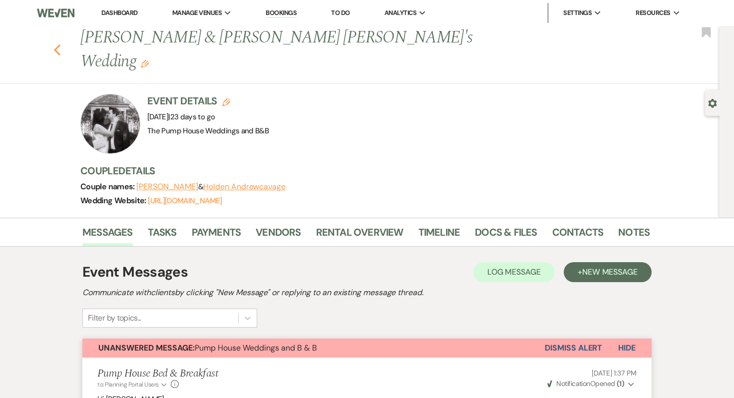
click at [58, 44] on use "button" at bounding box center [57, 49] width 6 height 11
select select "7"
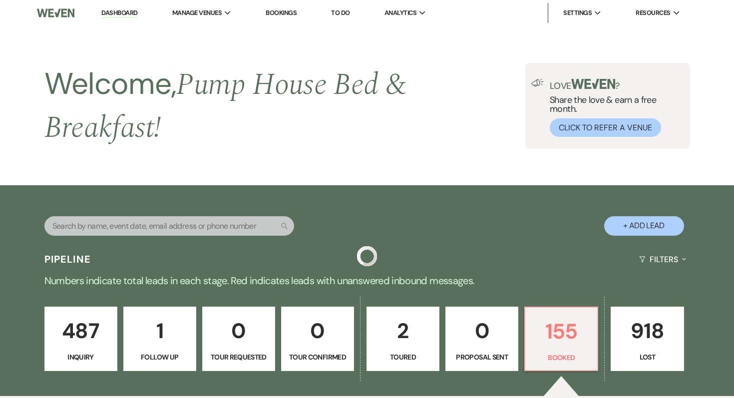
scroll to position [380, 0]
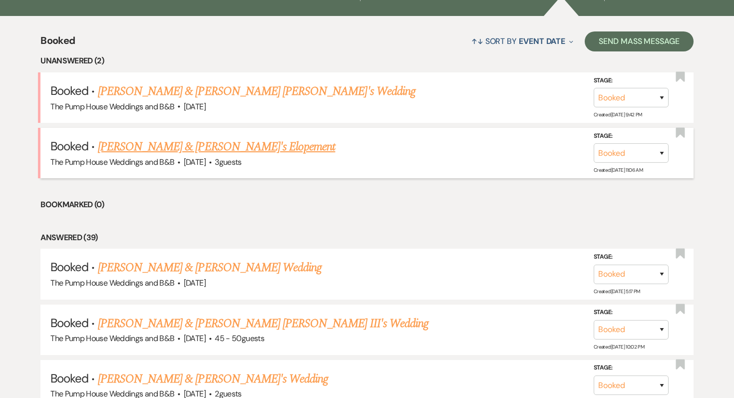
click at [185, 147] on link "[PERSON_NAME] & [PERSON_NAME]'s Elopement" at bounding box center [217, 147] width 238 height 18
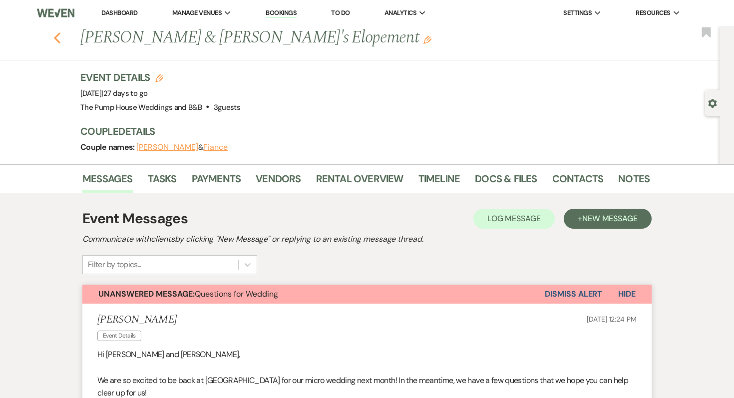
click at [57, 37] on icon "Previous" at bounding box center [56, 38] width 7 height 12
select select "7"
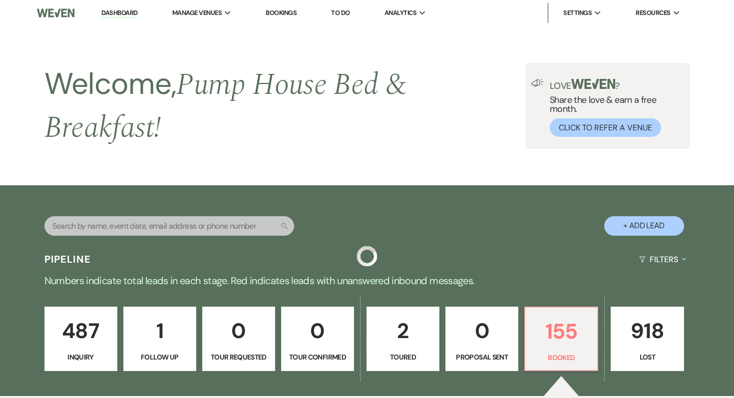
scroll to position [380, 0]
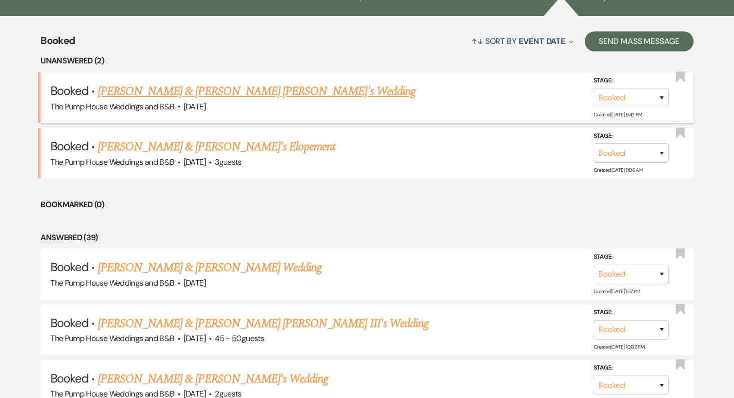
click at [147, 91] on link "[PERSON_NAME] & [PERSON_NAME] [PERSON_NAME]'s Wedding" at bounding box center [257, 91] width 318 height 18
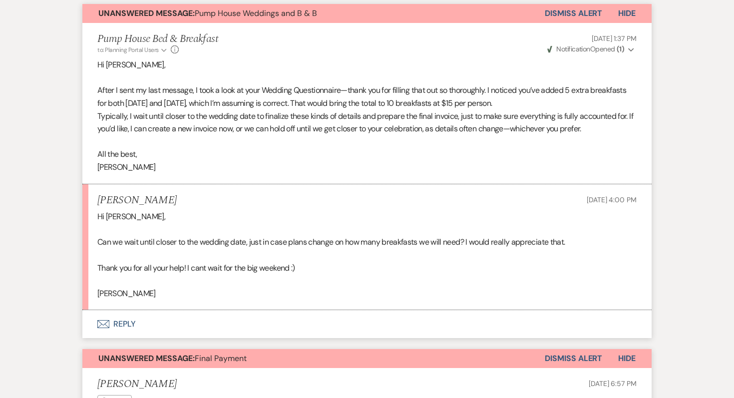
scroll to position [323, 0]
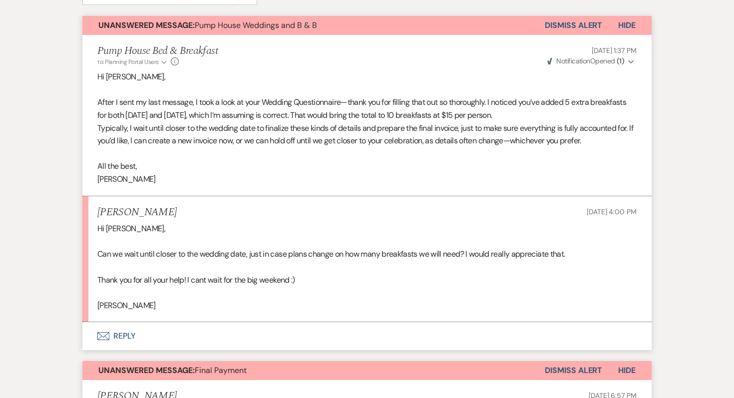
click at [117, 322] on button "Envelope Reply" at bounding box center [366, 336] width 569 height 28
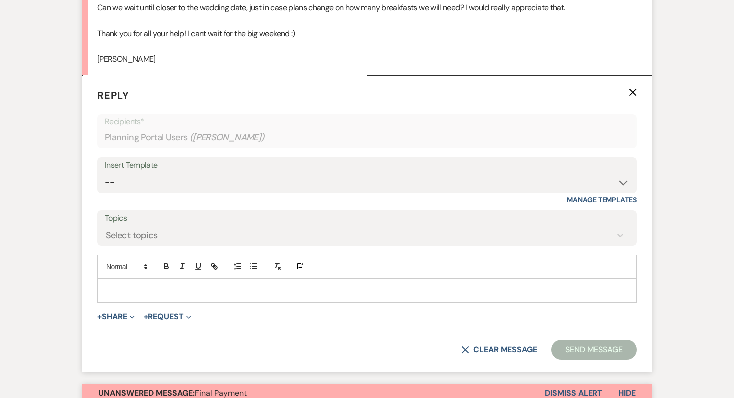
scroll to position [570, 0]
click at [138, 284] on p "To enrich screen reader interactions, please activate Accessibility in Grammarl…" at bounding box center [366, 289] width 523 height 11
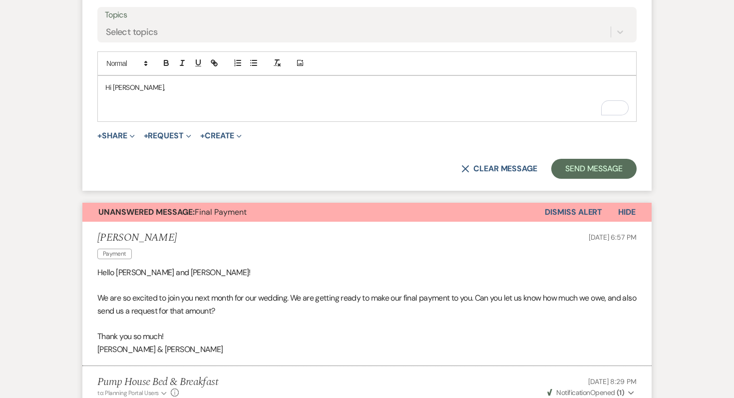
scroll to position [759, 0]
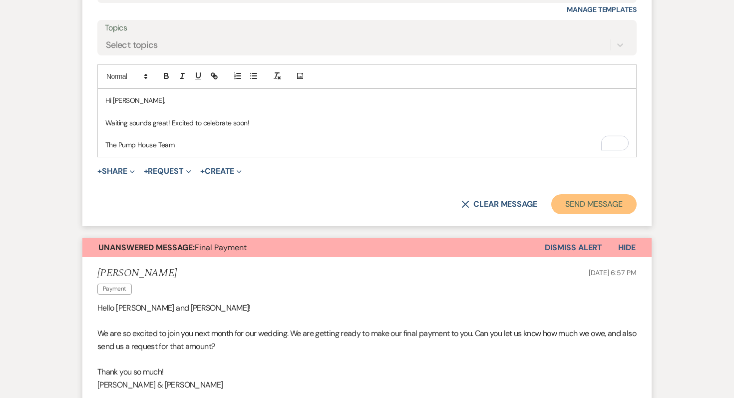
click at [596, 194] on button "Send Message" at bounding box center [593, 204] width 85 height 20
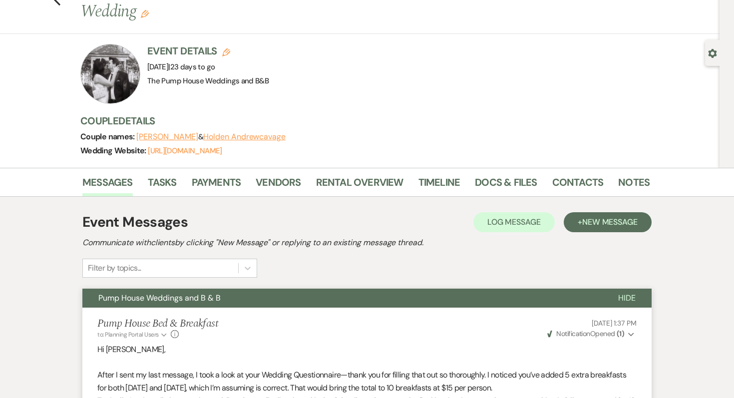
scroll to position [0, 0]
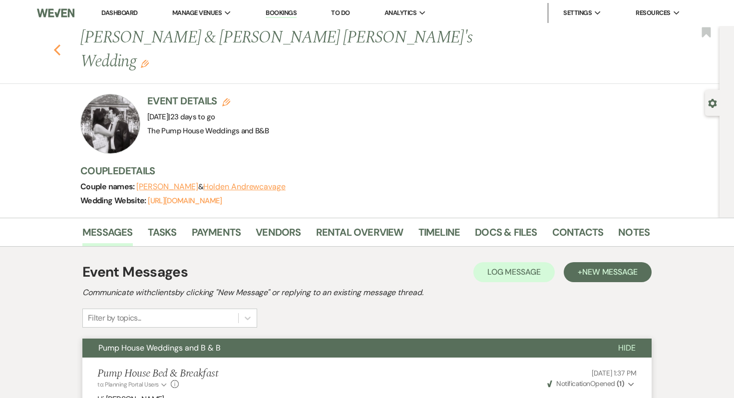
click at [58, 44] on icon "Previous" at bounding box center [56, 50] width 7 height 12
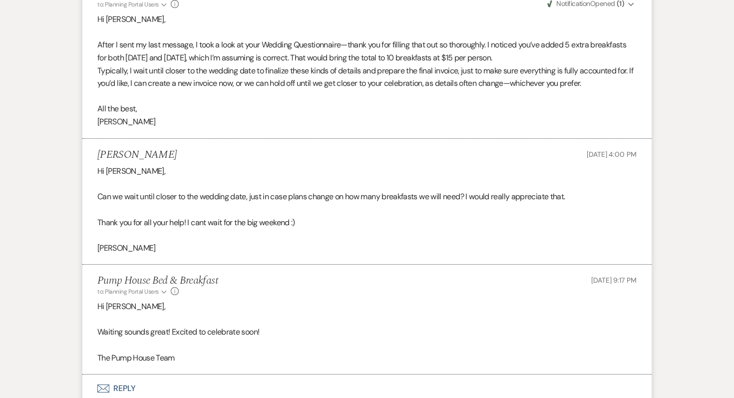
select select "7"
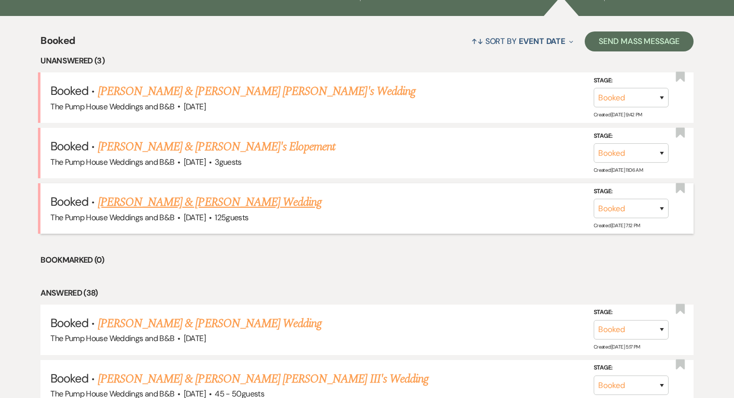
click at [127, 196] on link "[PERSON_NAME] & [PERSON_NAME] Wedding" at bounding box center [210, 202] width 224 height 18
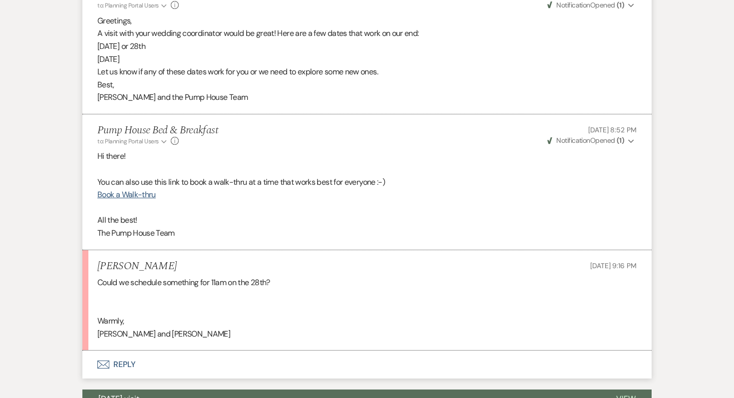
scroll to position [496, 0]
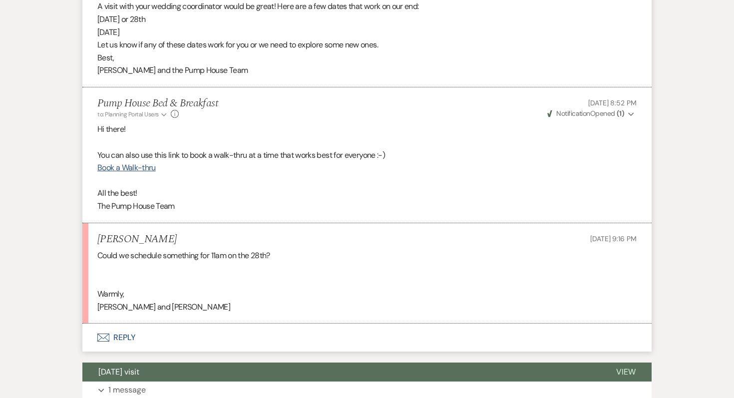
click at [122, 338] on button "Envelope Reply" at bounding box center [366, 338] width 569 height 28
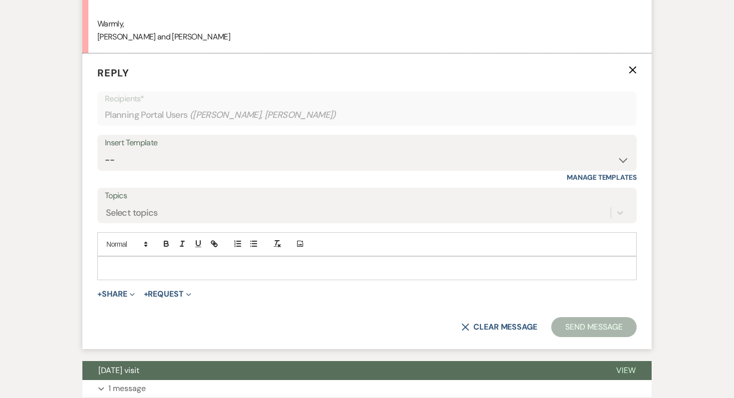
scroll to position [769, 0]
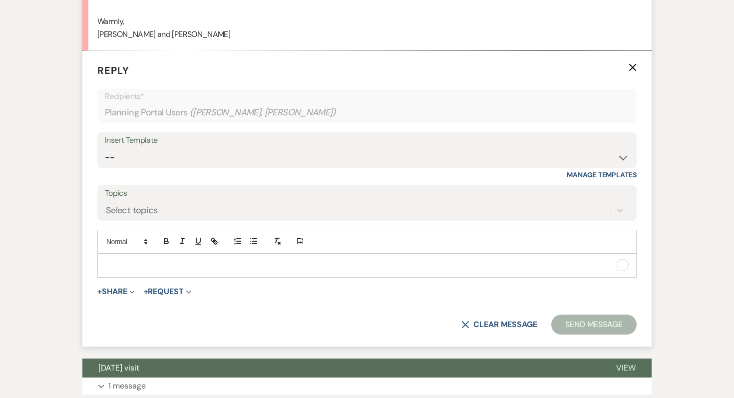
click at [146, 265] on p "To enrich screen reader interactions, please activate Accessibility in Grammarl…" at bounding box center [366, 265] width 523 height 11
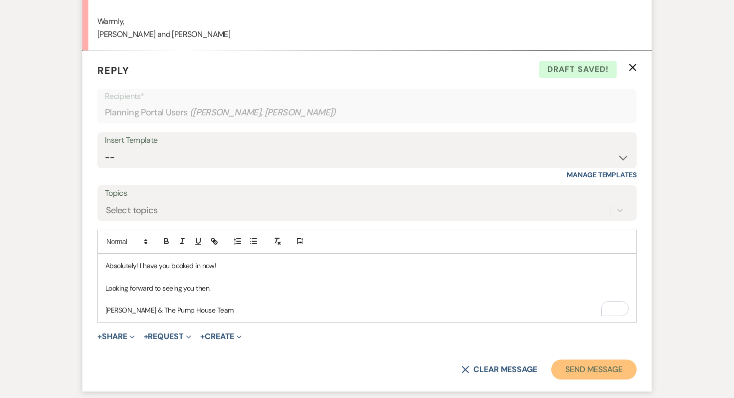
click at [574, 370] on button "Send Message" at bounding box center [593, 370] width 85 height 20
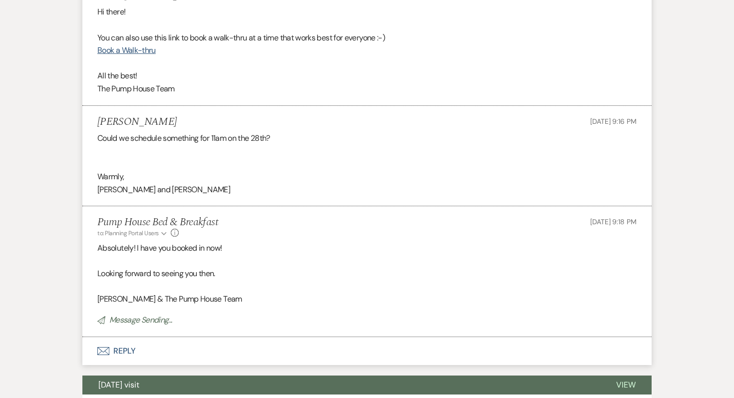
scroll to position [547, 0]
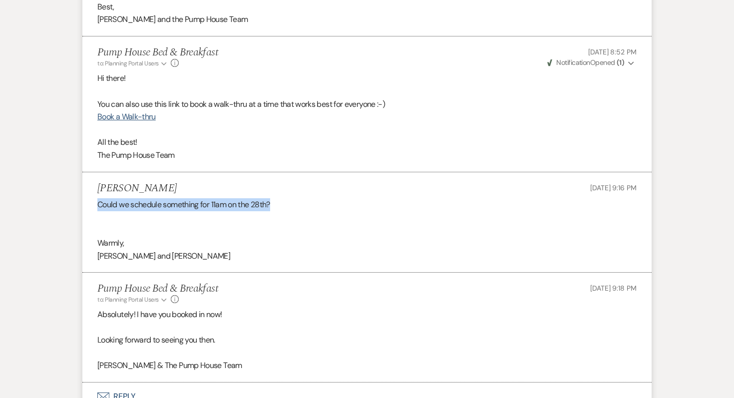
drag, startPoint x: 277, startPoint y: 205, endPoint x: 89, endPoint y: 198, distance: 187.9
click at [89, 198] on li "[PERSON_NAME] [DATE] 9:16 PM Could we schedule something for 11am on the 28th? …" at bounding box center [366, 222] width 569 height 101
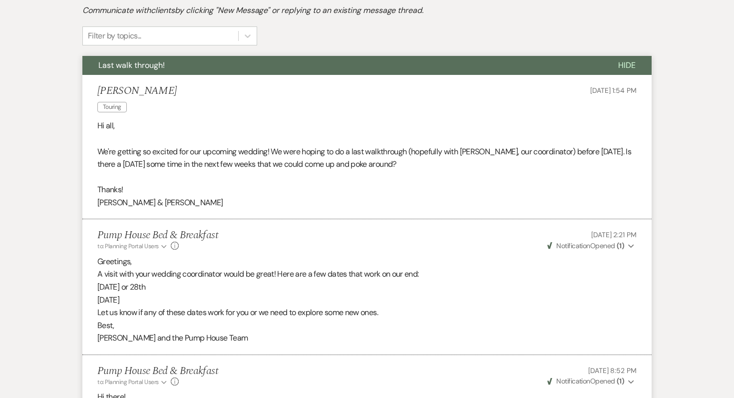
scroll to position [230, 0]
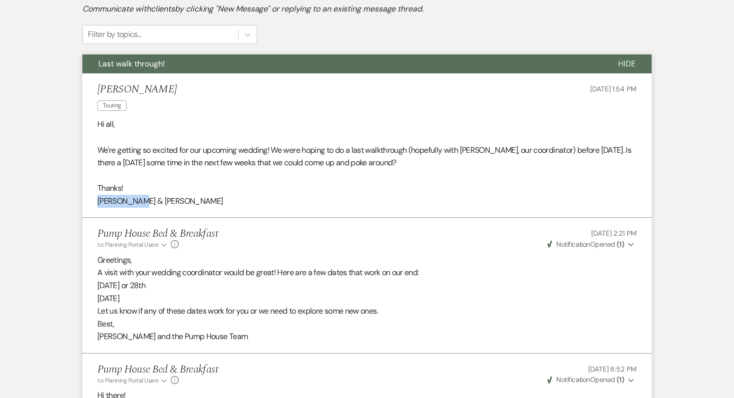
drag, startPoint x: 145, startPoint y: 203, endPoint x: 68, endPoint y: 201, distance: 76.9
copy p "[PERSON_NAME] & [PERSON_NAME]"
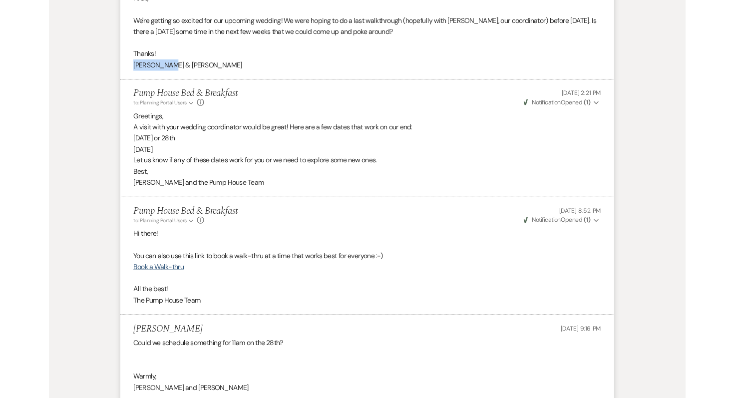
scroll to position [355, 0]
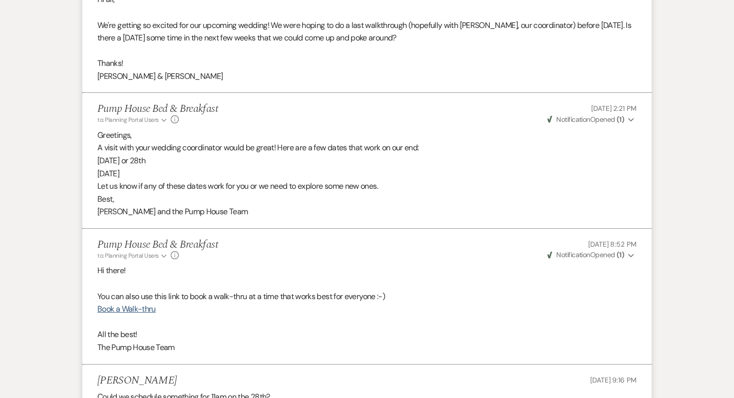
click at [239, 230] on li "Pump House Bed & Breakfast to: Planning Portal Users Expand Info [DATE] 8:52 PM…" at bounding box center [366, 297] width 569 height 136
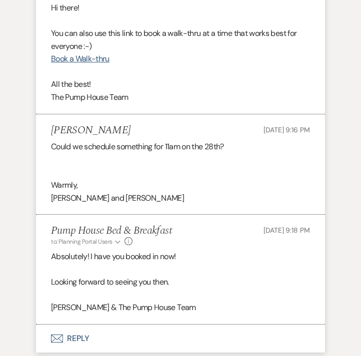
scroll to position [751, 0]
